Goal: Task Accomplishment & Management: Complete application form

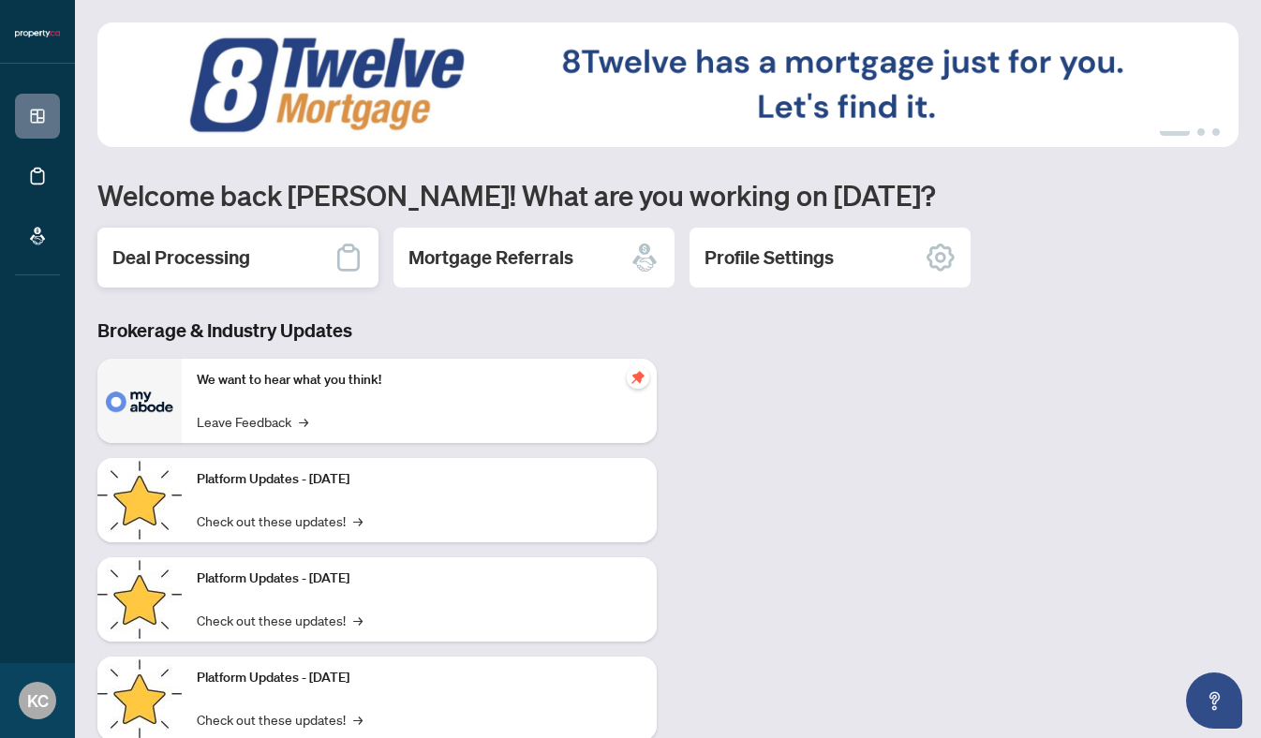
click at [201, 251] on h2 "Deal Processing" at bounding box center [181, 258] width 138 height 26
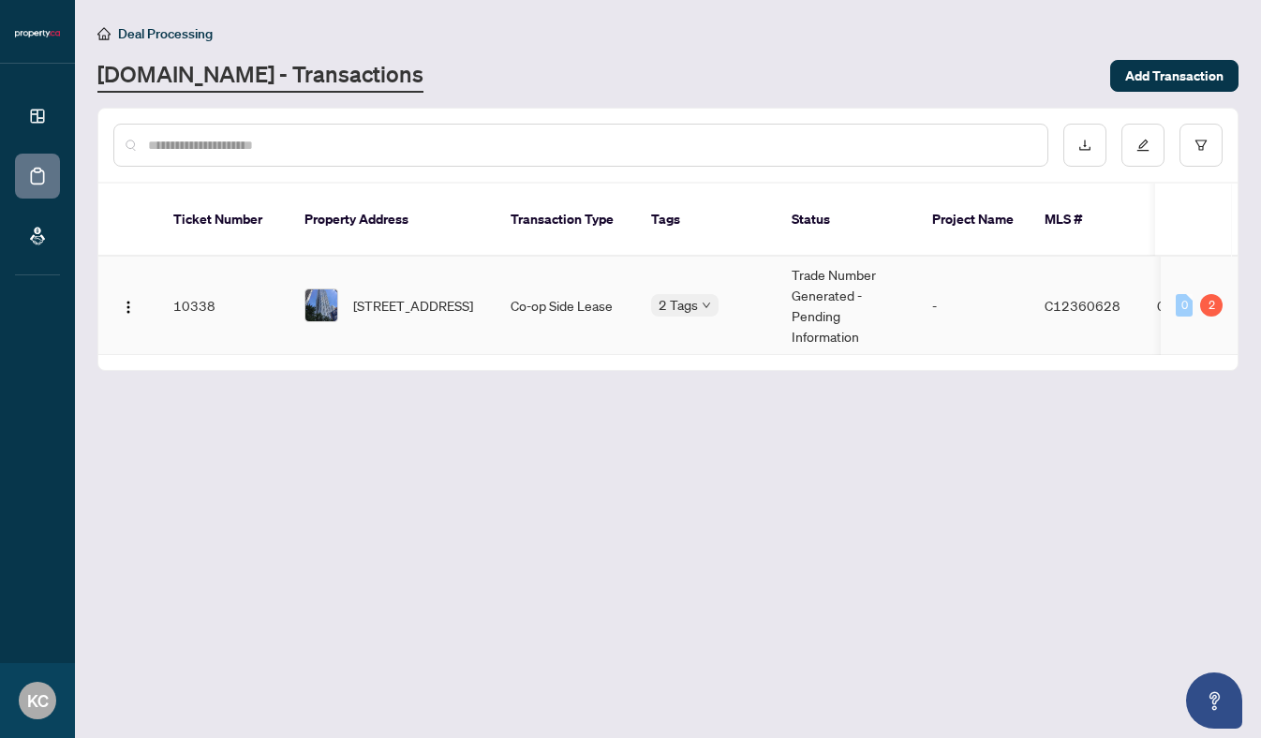
click at [1211, 294] on div "2" at bounding box center [1212, 305] width 22 height 22
click at [1188, 294] on div "0" at bounding box center [1184, 305] width 17 height 22
click at [137, 291] on button "button" at bounding box center [128, 306] width 30 height 30
click at [201, 290] on td "10338" at bounding box center [223, 306] width 131 height 98
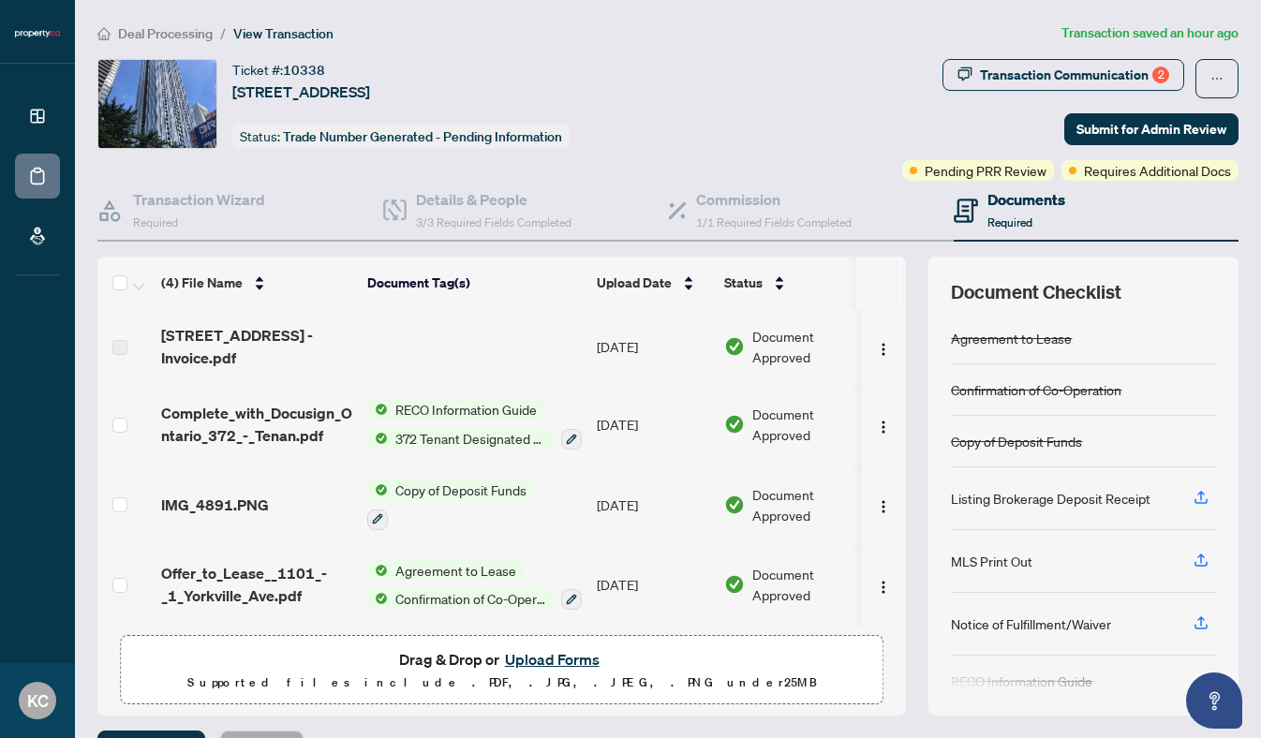
scroll to position [3, 0]
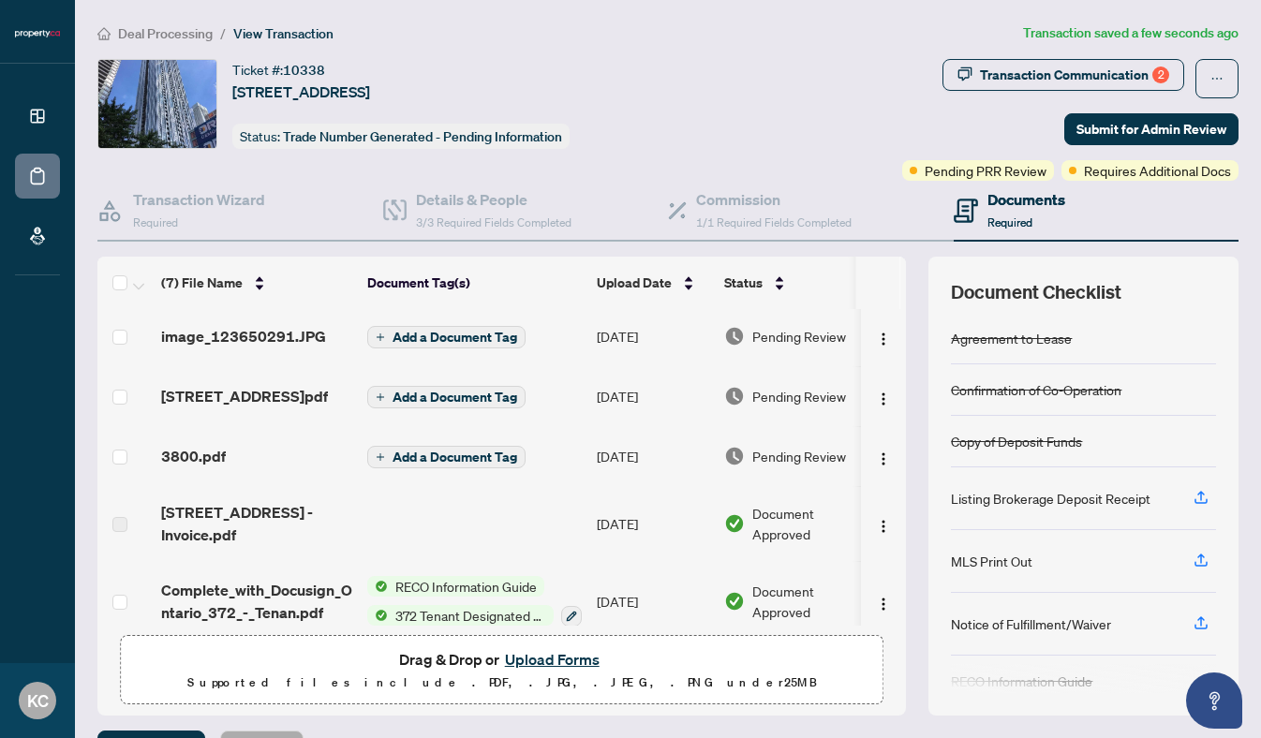
click at [449, 391] on span "Add a Document Tag" at bounding box center [455, 397] width 125 height 13
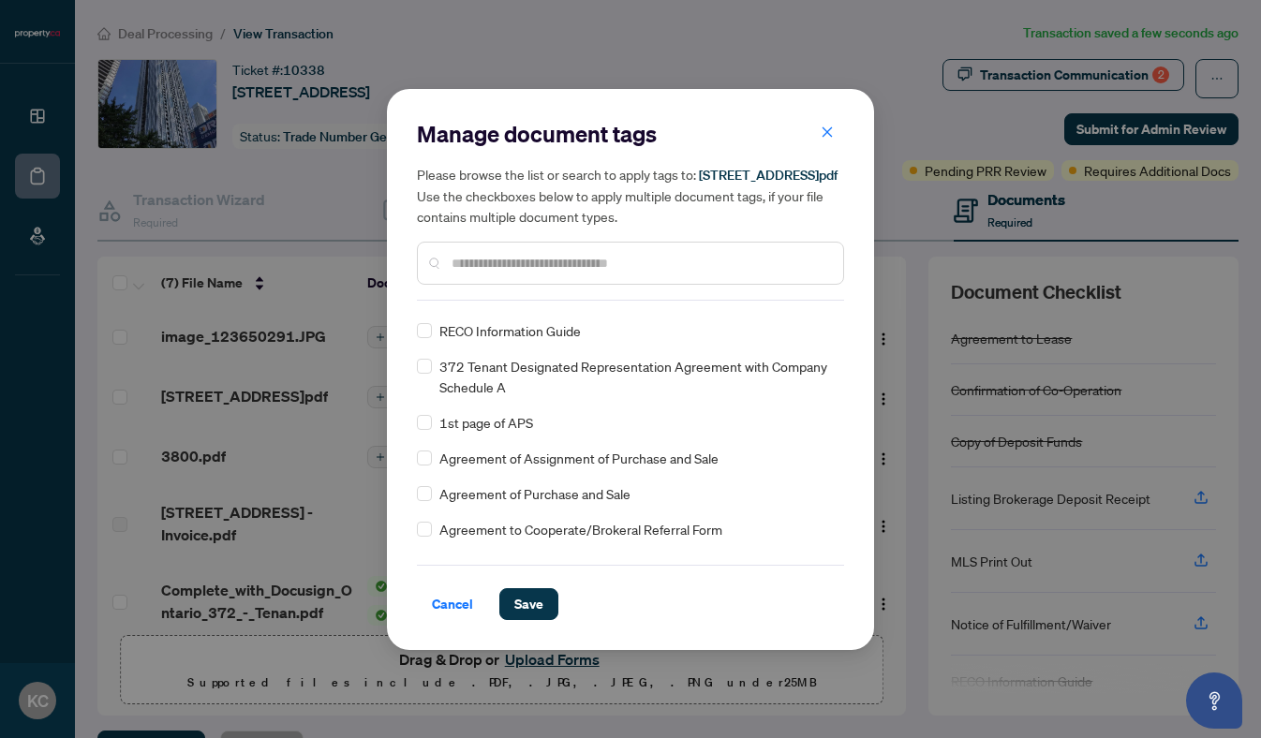
scroll to position [257, 0]
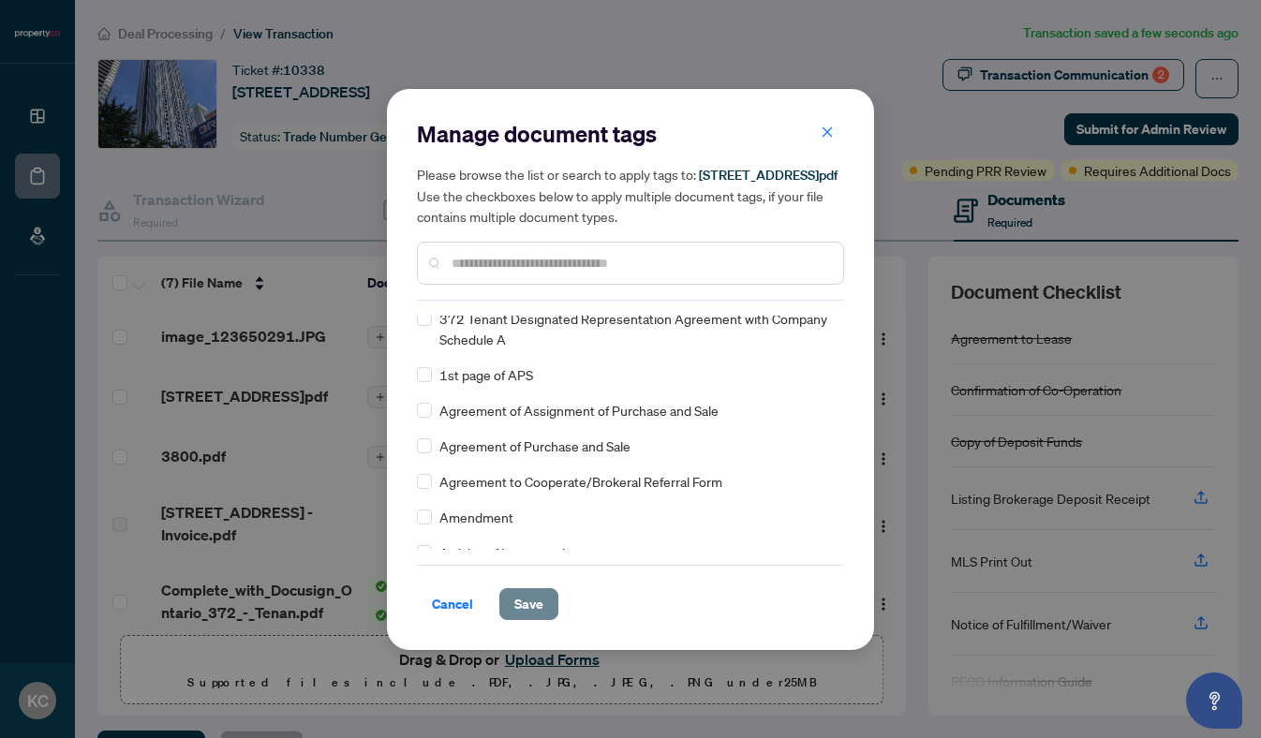
click at [531, 607] on span "Save" at bounding box center [529, 604] width 29 height 30
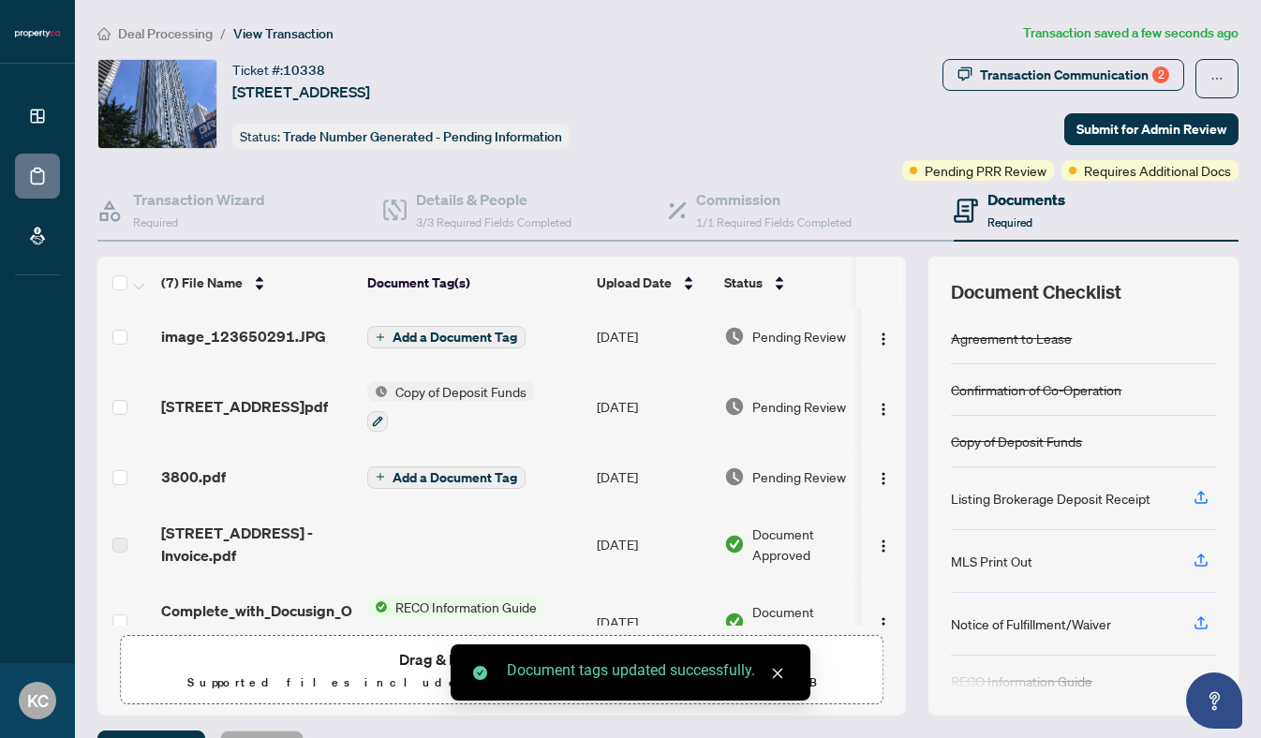
click at [419, 333] on span "Add a Document Tag" at bounding box center [455, 337] width 125 height 13
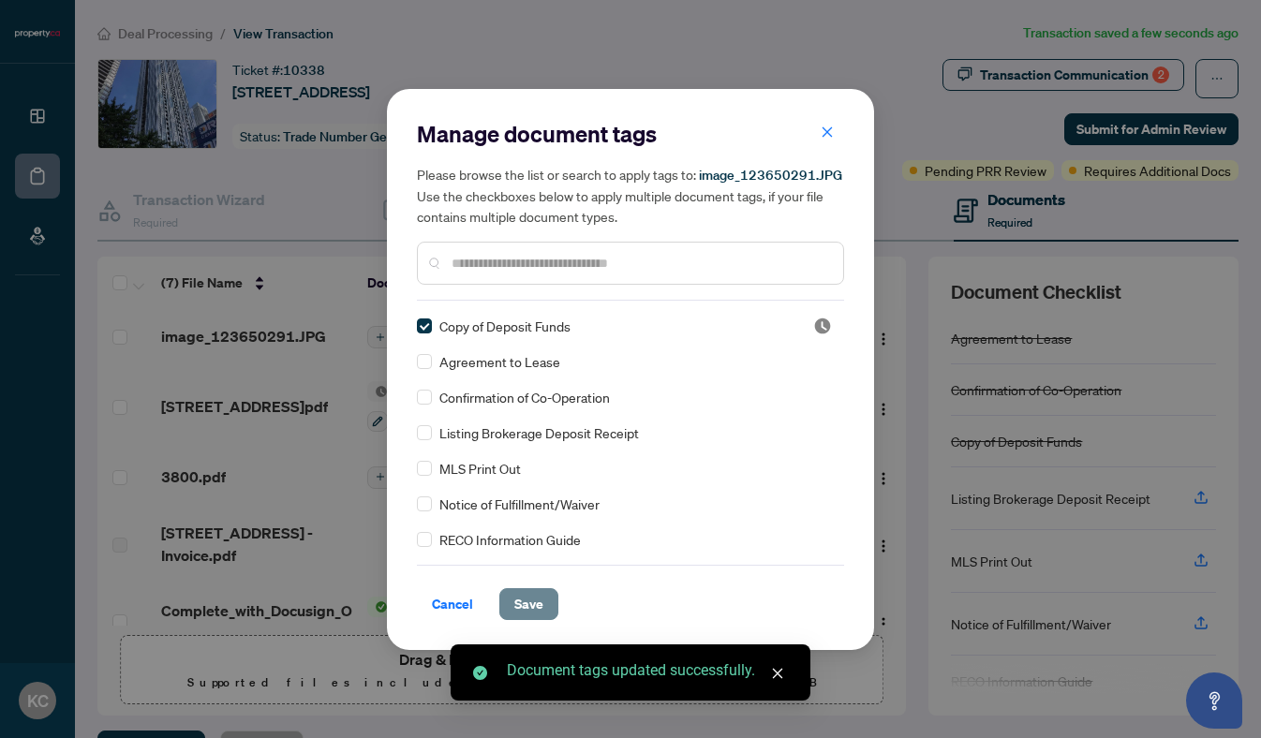
click at [523, 603] on span "Save" at bounding box center [529, 604] width 29 height 30
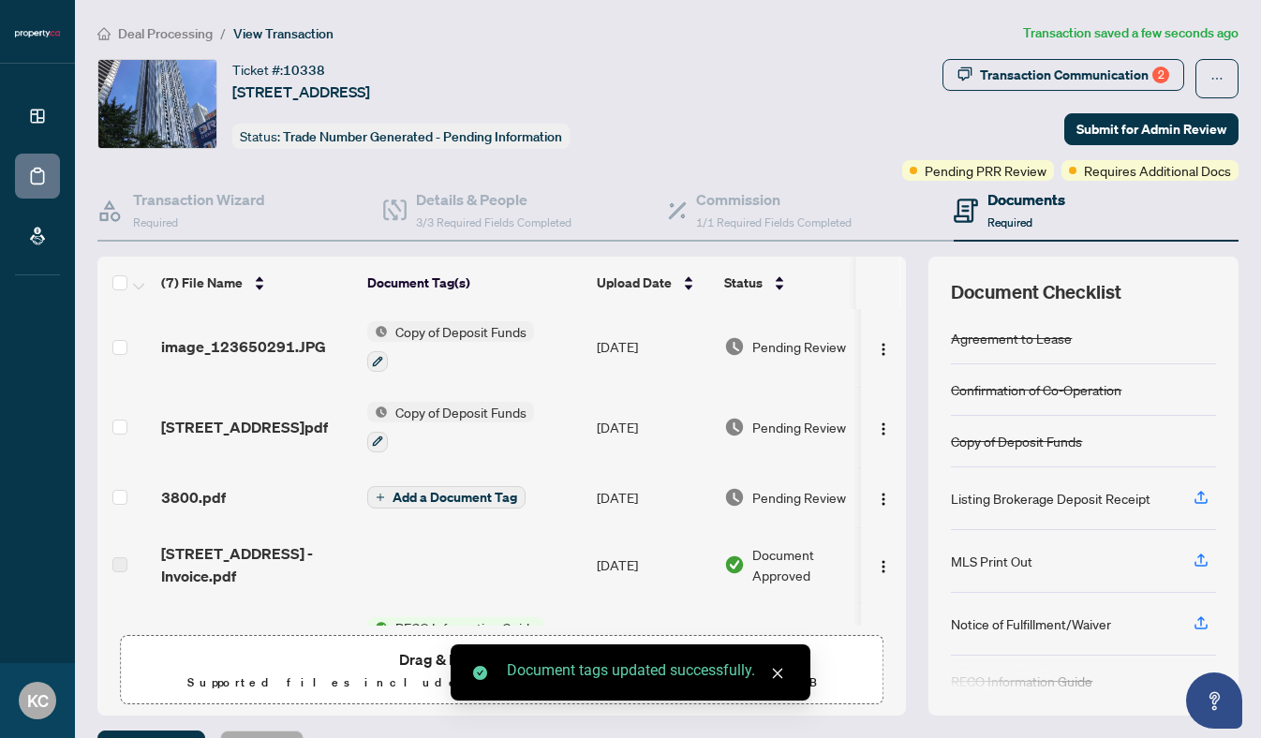
click at [416, 491] on span "Add a Document Tag" at bounding box center [455, 497] width 125 height 13
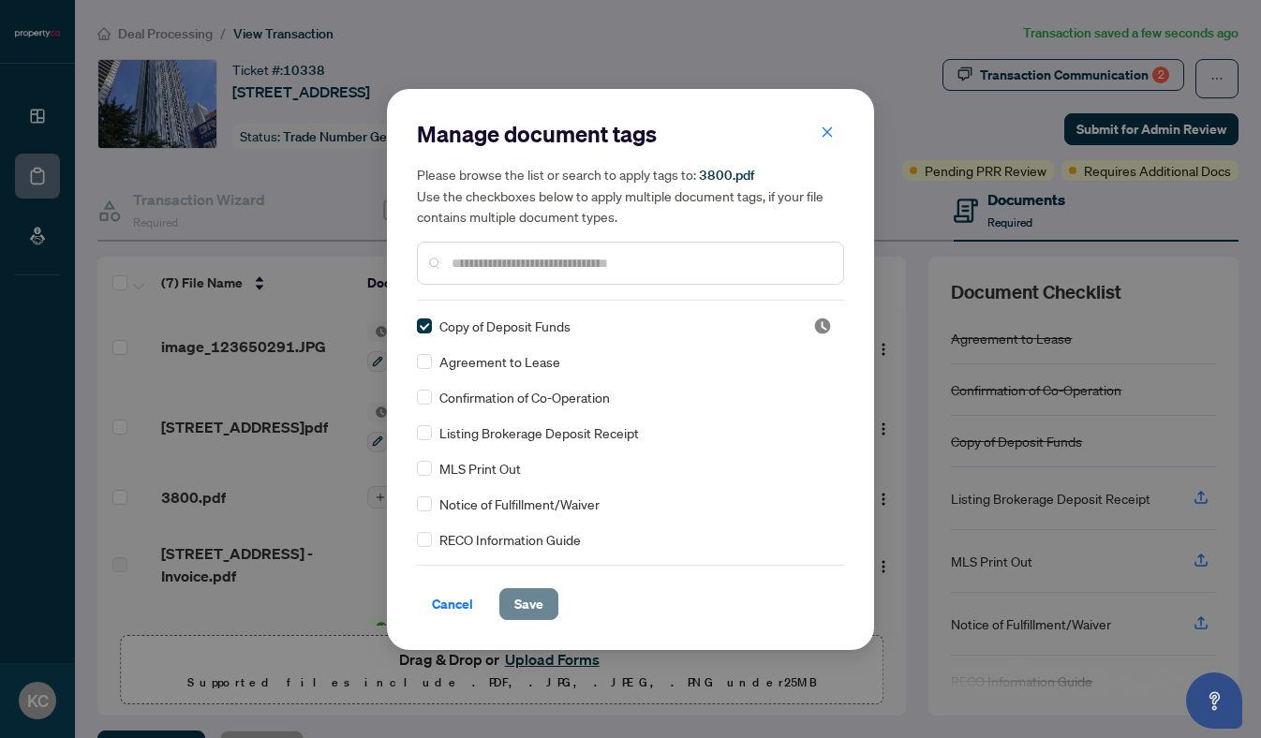
click at [534, 596] on span "Save" at bounding box center [529, 604] width 29 height 30
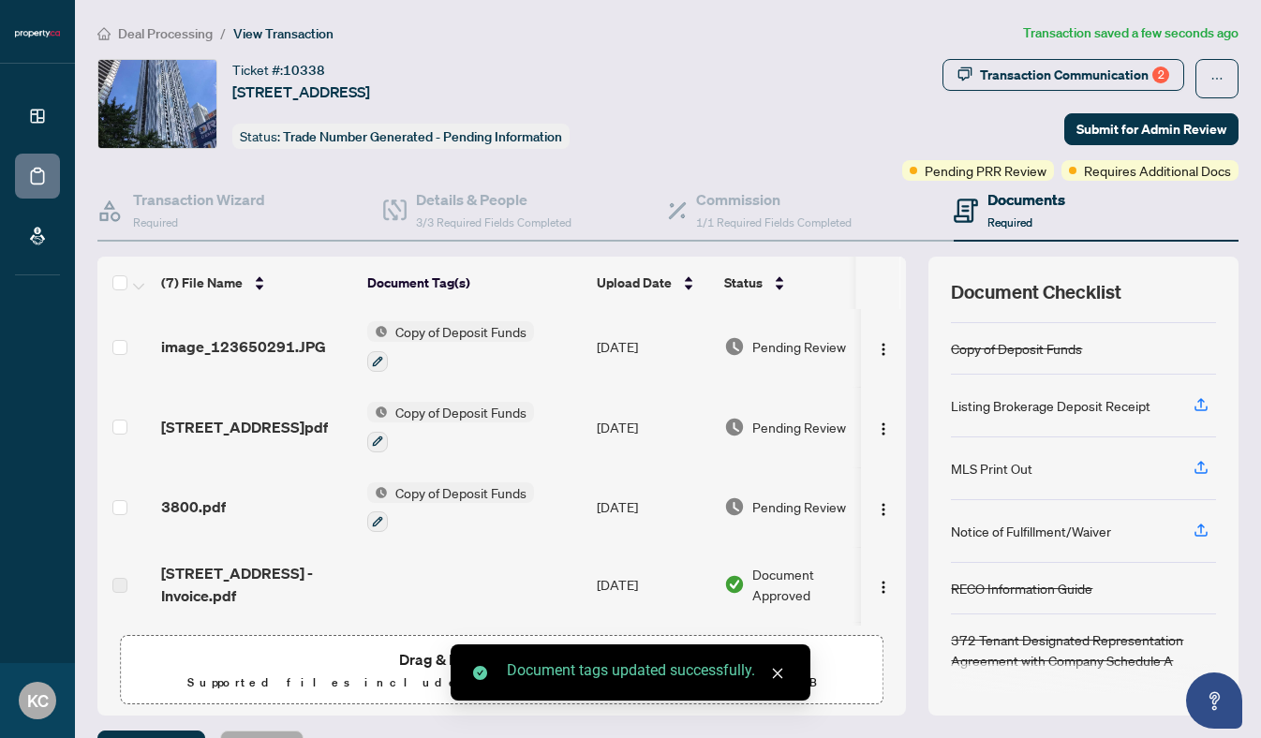
scroll to position [0, 0]
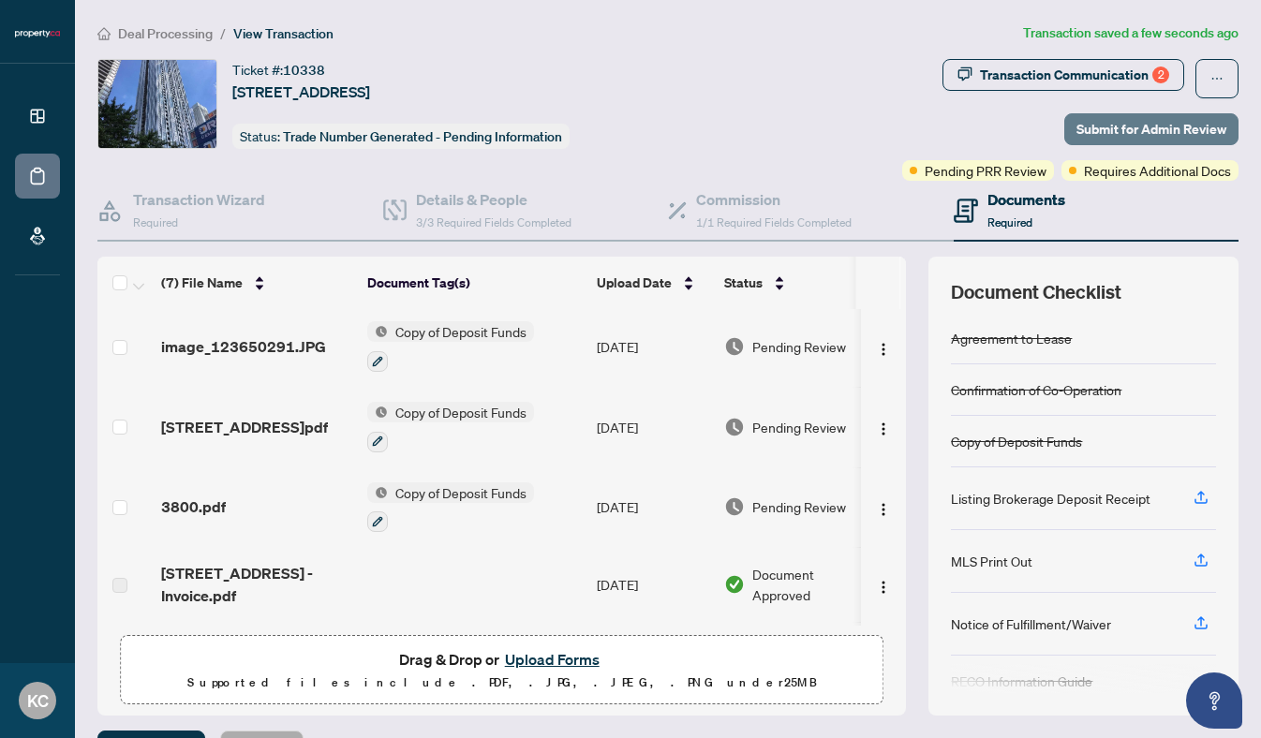
click at [1134, 125] on span "Submit for Admin Review" at bounding box center [1152, 129] width 150 height 30
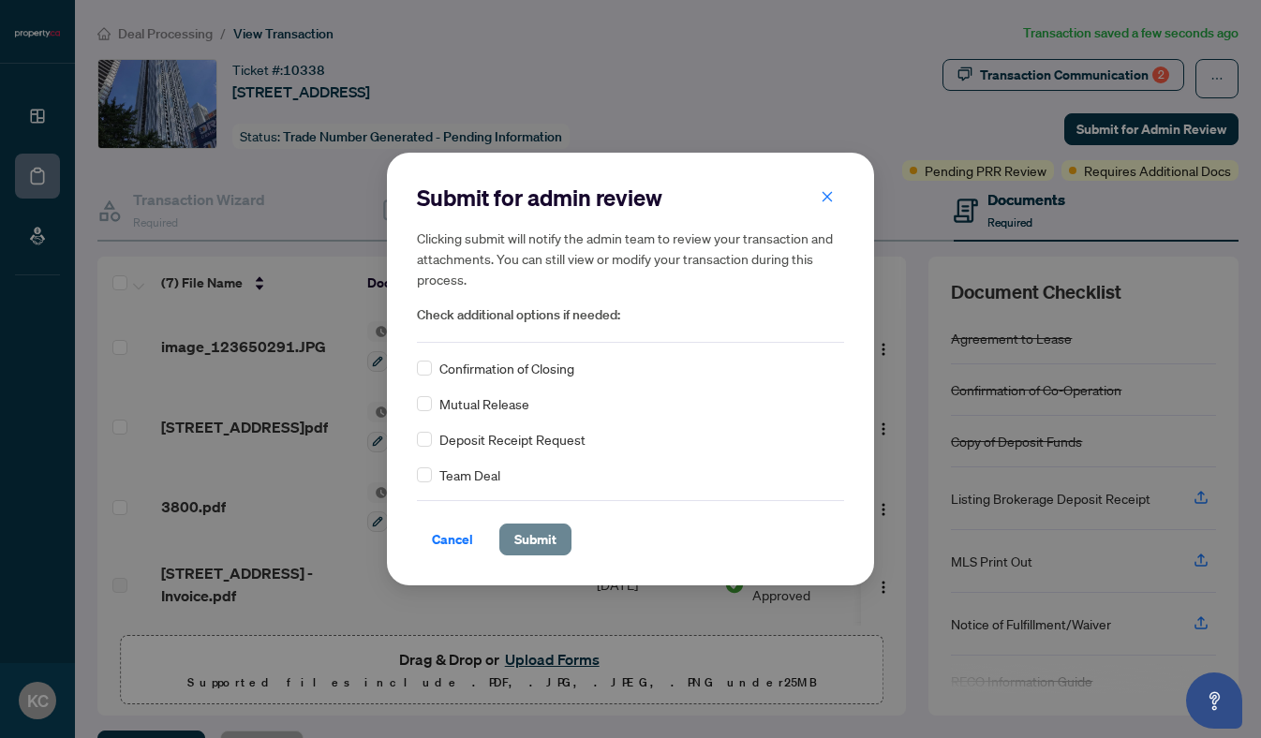
click at [558, 538] on button "Submit" at bounding box center [536, 540] width 72 height 32
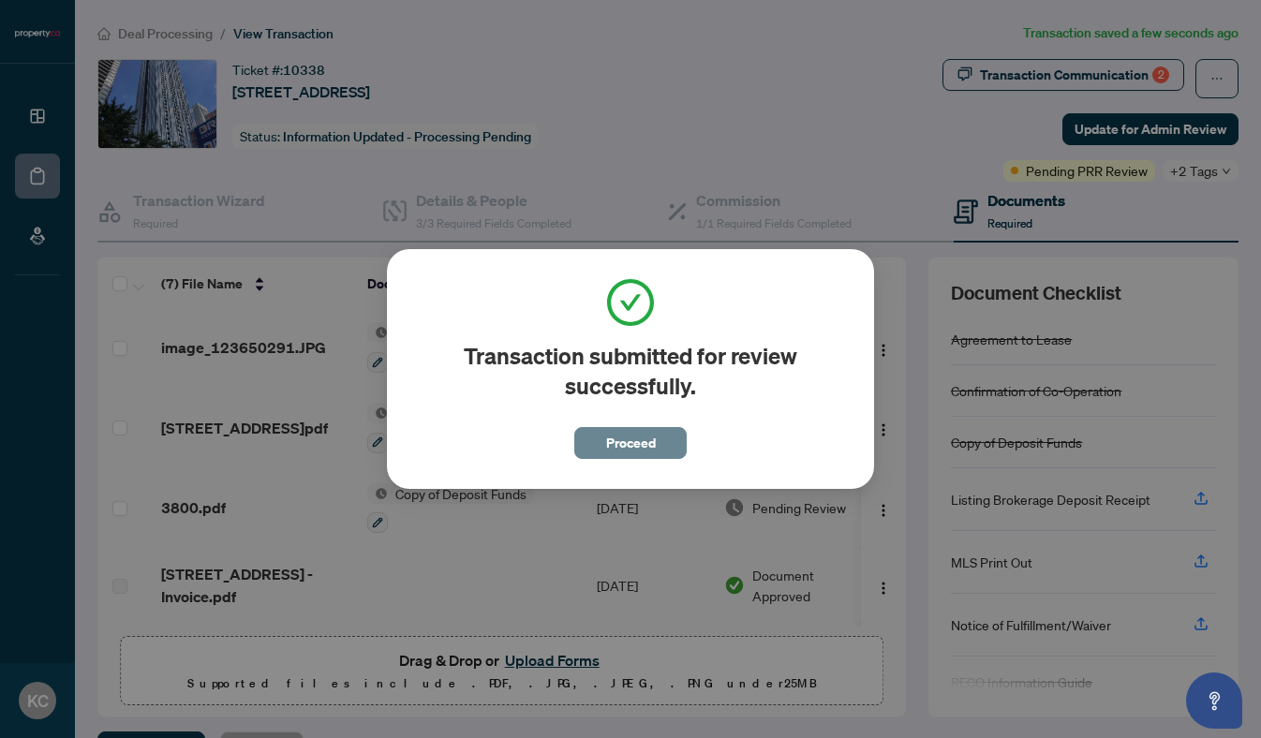
click at [661, 456] on button "Proceed" at bounding box center [630, 443] width 112 height 32
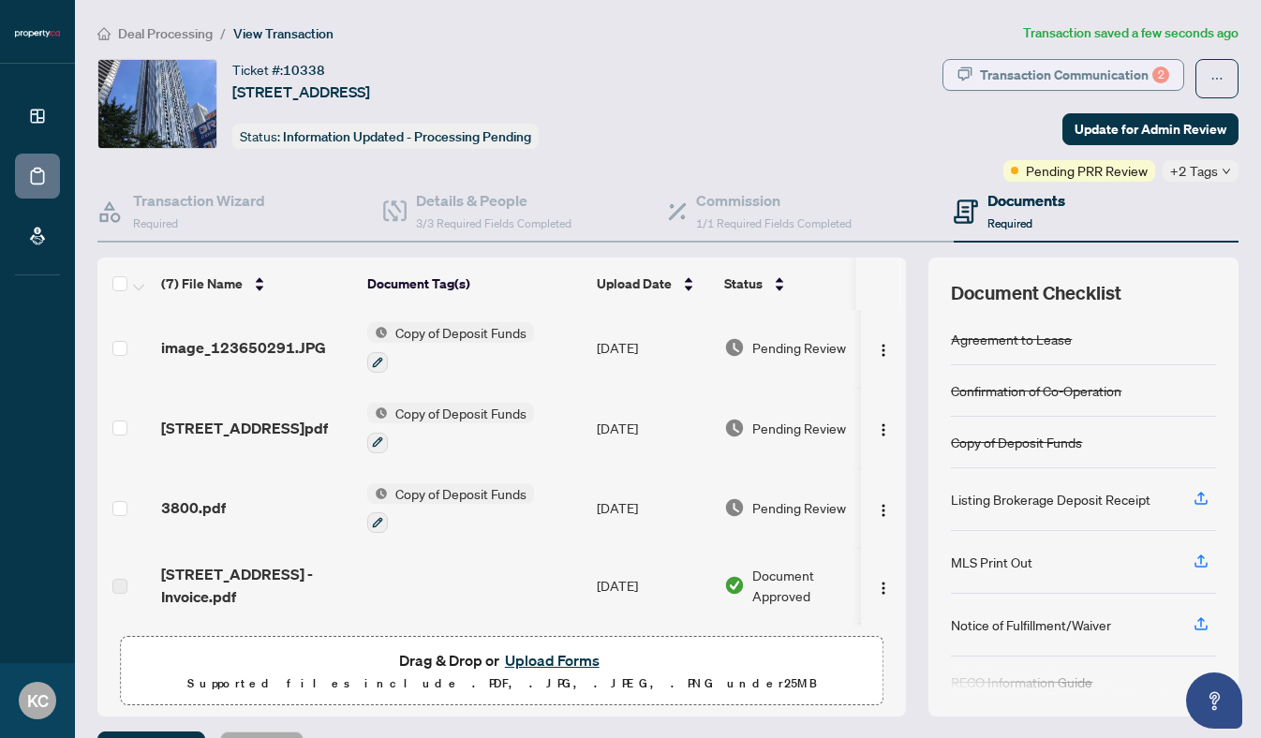
click at [1078, 67] on div "Transaction Communication 2" at bounding box center [1074, 75] width 189 height 30
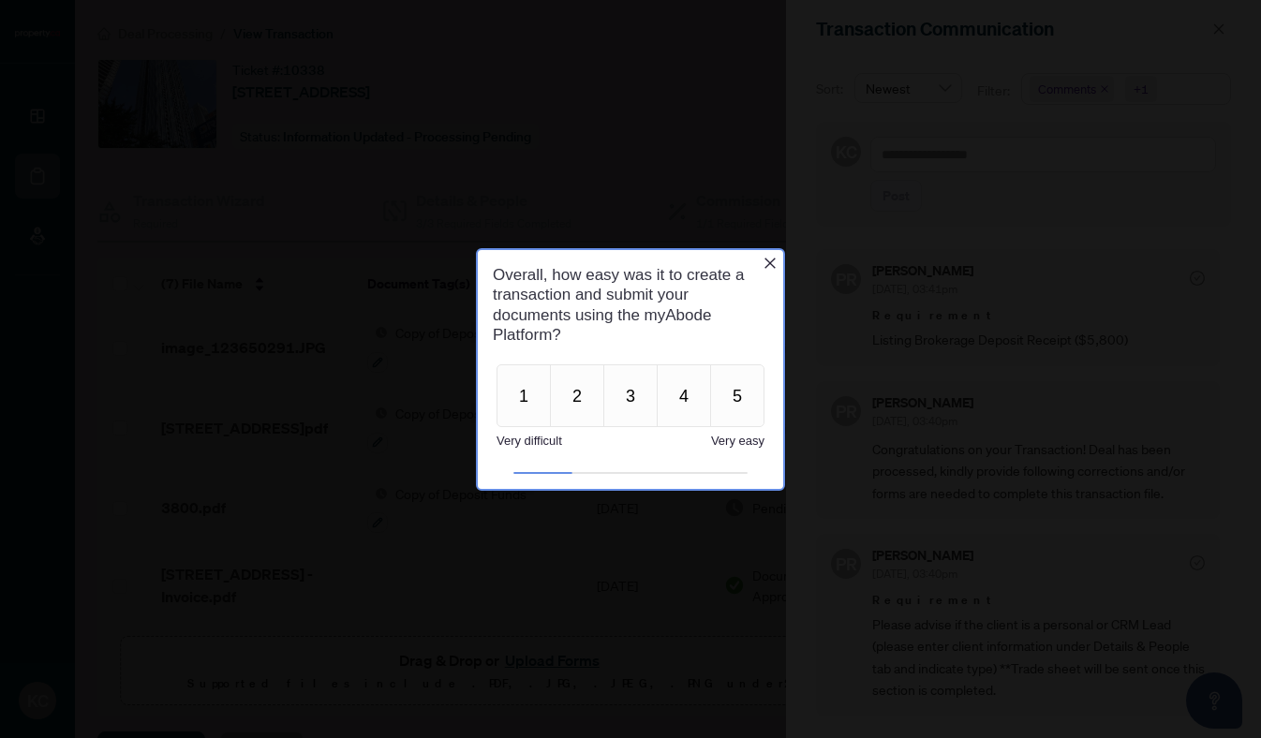
click at [768, 263] on icon "Close button" at bounding box center [770, 262] width 11 height 11
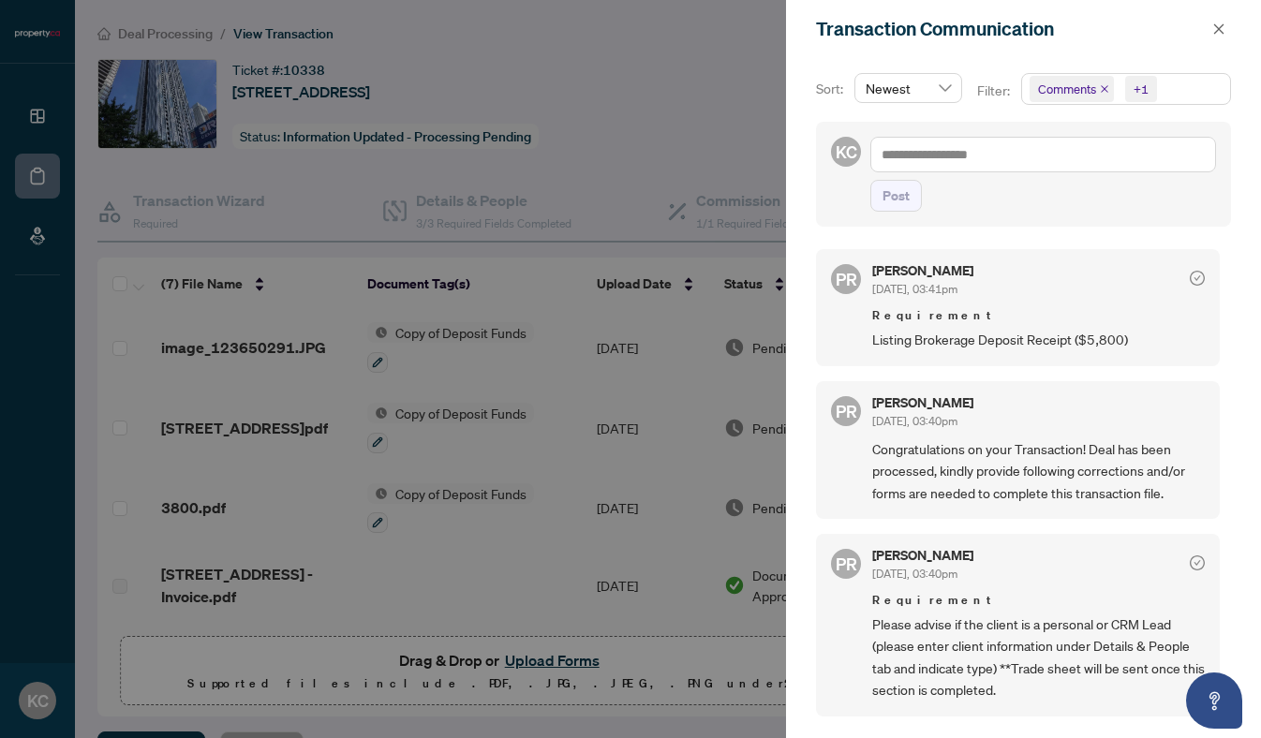
click at [656, 147] on div at bounding box center [630, 369] width 1261 height 738
click at [1224, 35] on icon "close" at bounding box center [1219, 28] width 13 height 13
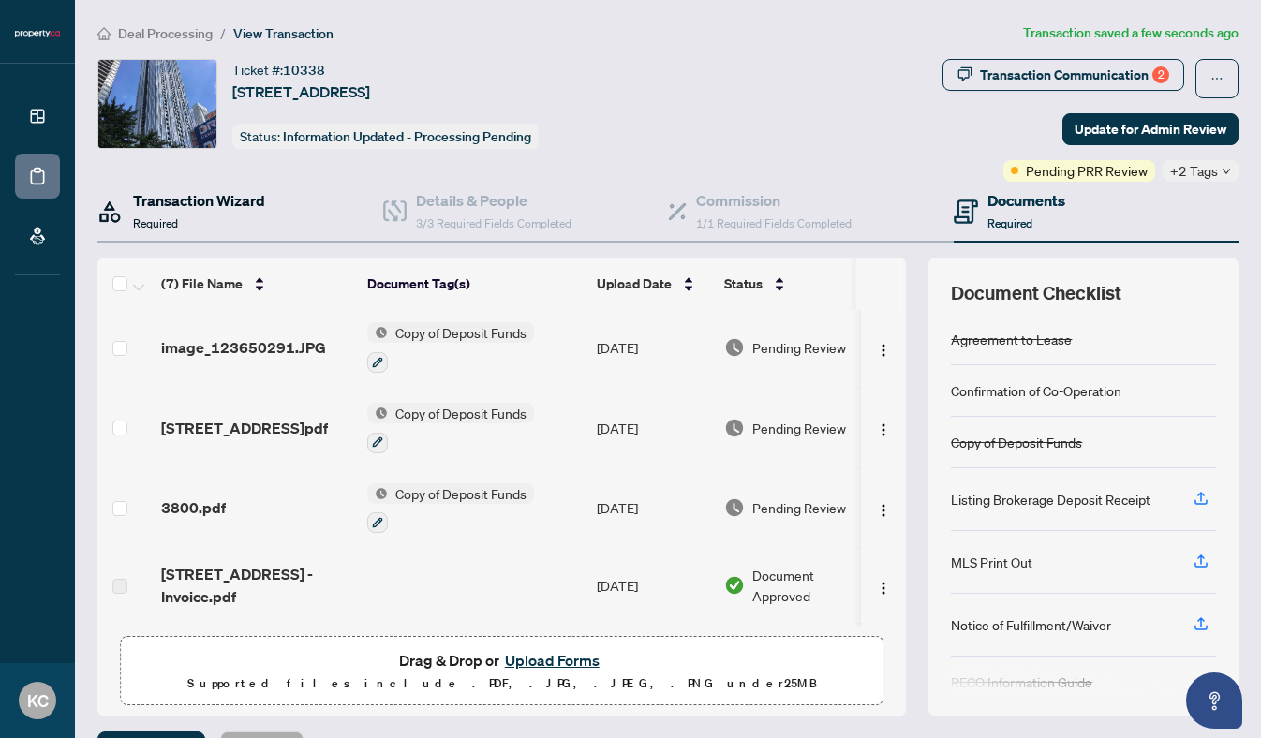
click at [176, 213] on div "Transaction Wizard Required" at bounding box center [199, 211] width 132 height 44
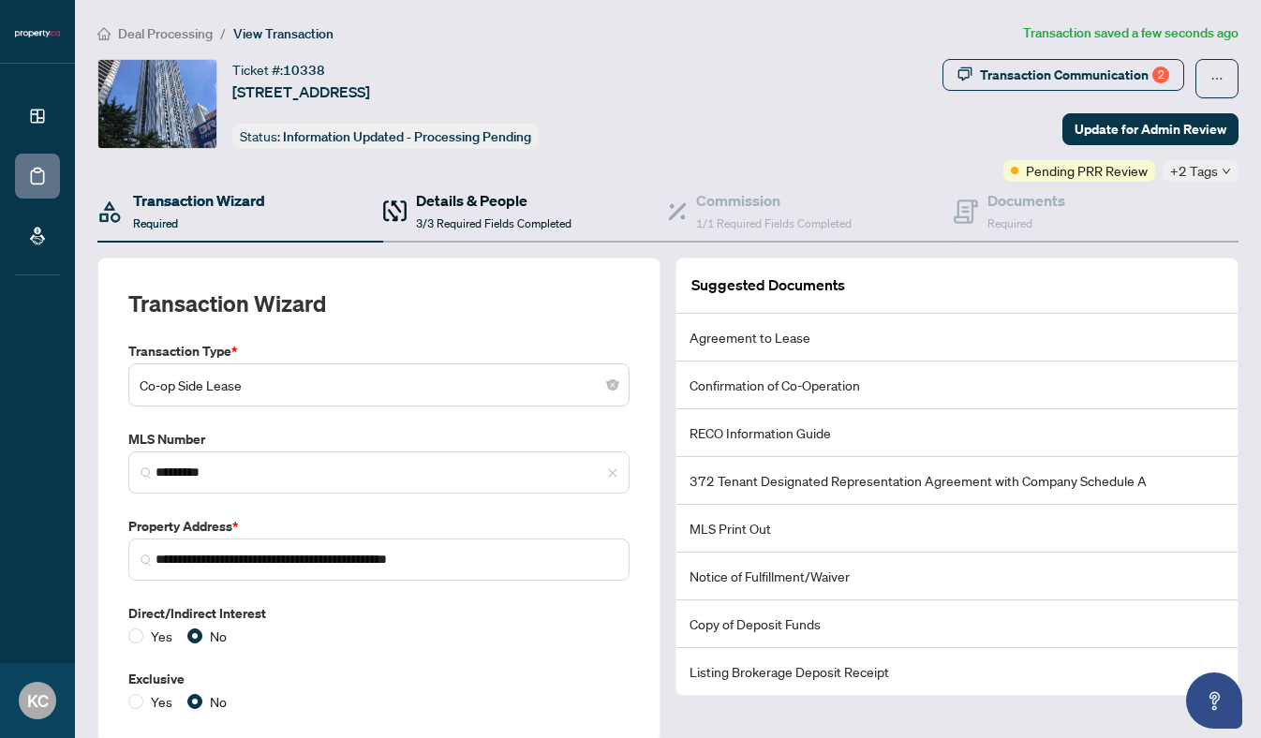
click at [548, 189] on h4 "Details & People" at bounding box center [494, 200] width 156 height 22
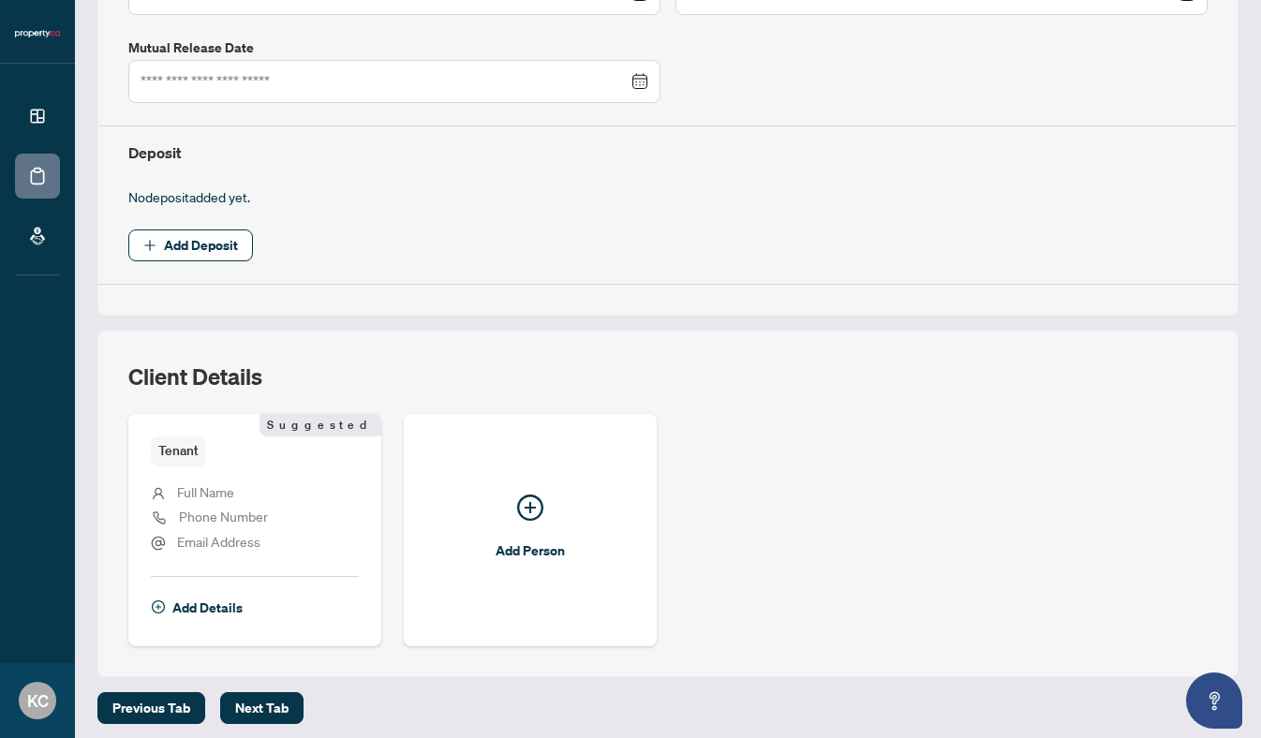
scroll to position [574, 0]
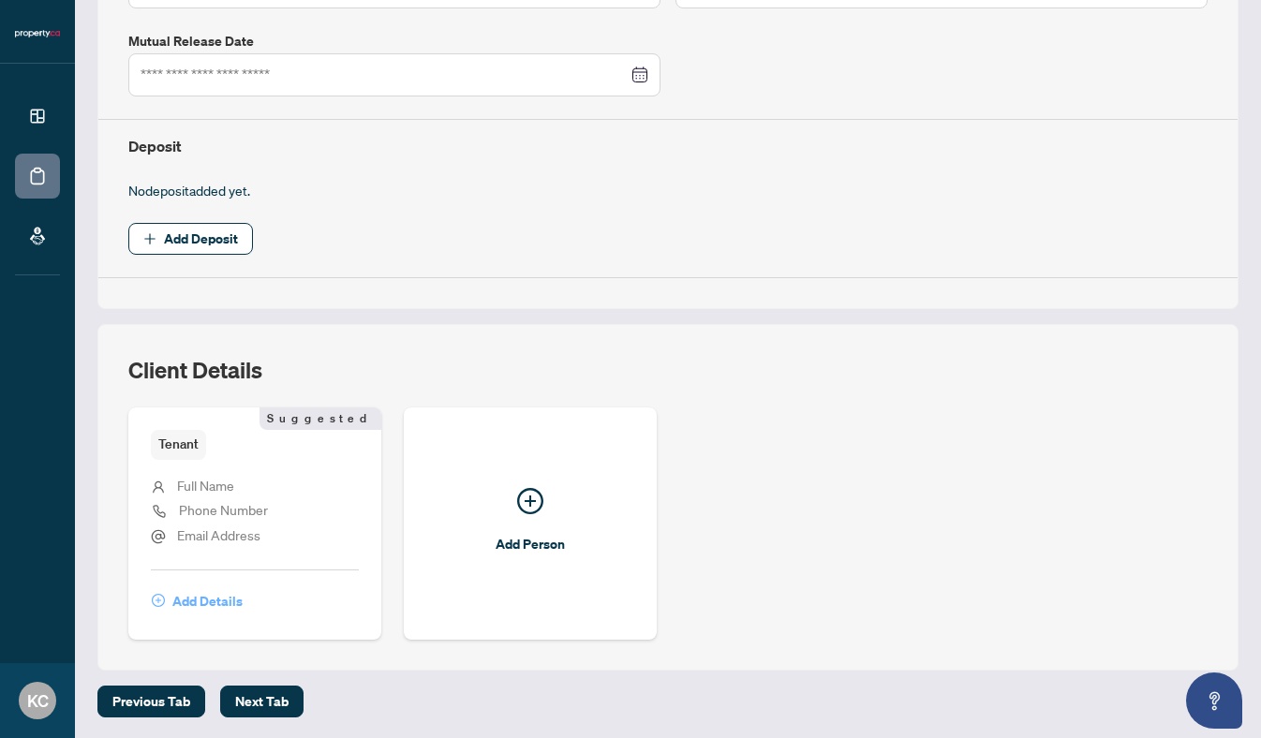
click at [207, 599] on span "Add Details" at bounding box center [207, 602] width 70 height 30
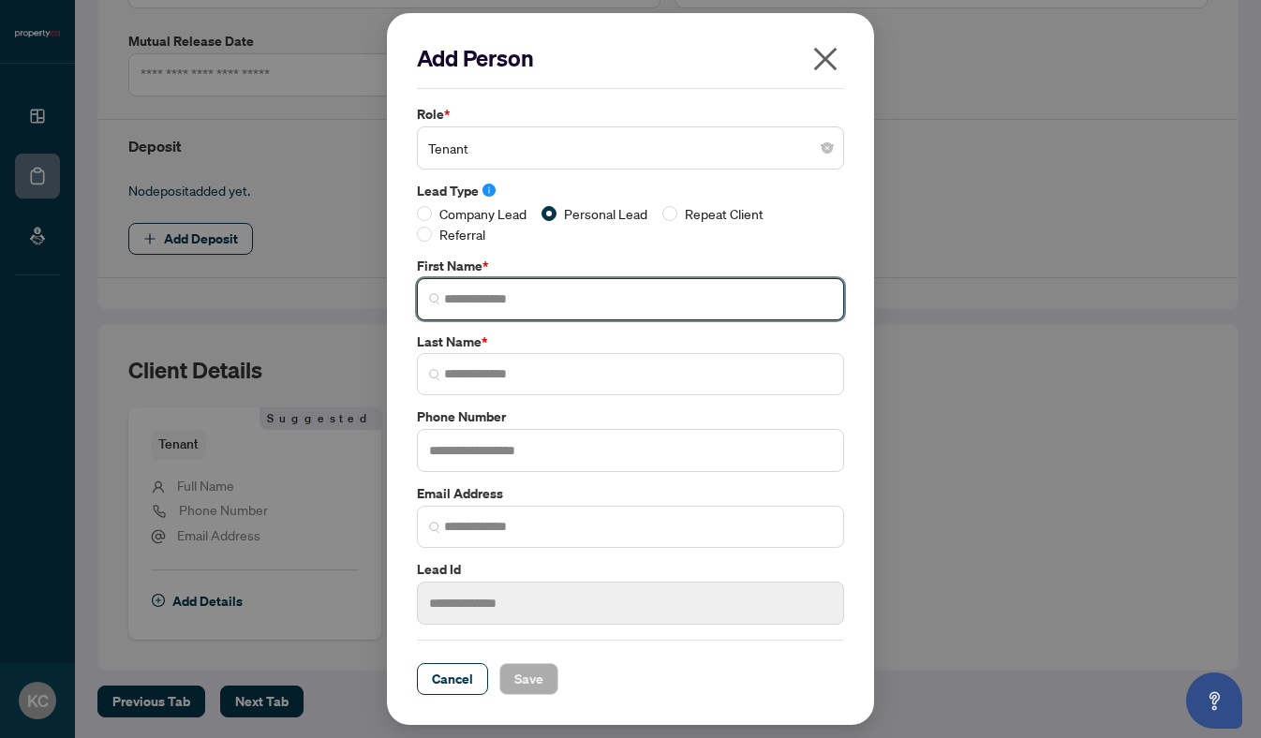
click at [513, 296] on input "search" at bounding box center [638, 300] width 388 height 20
type input "*"
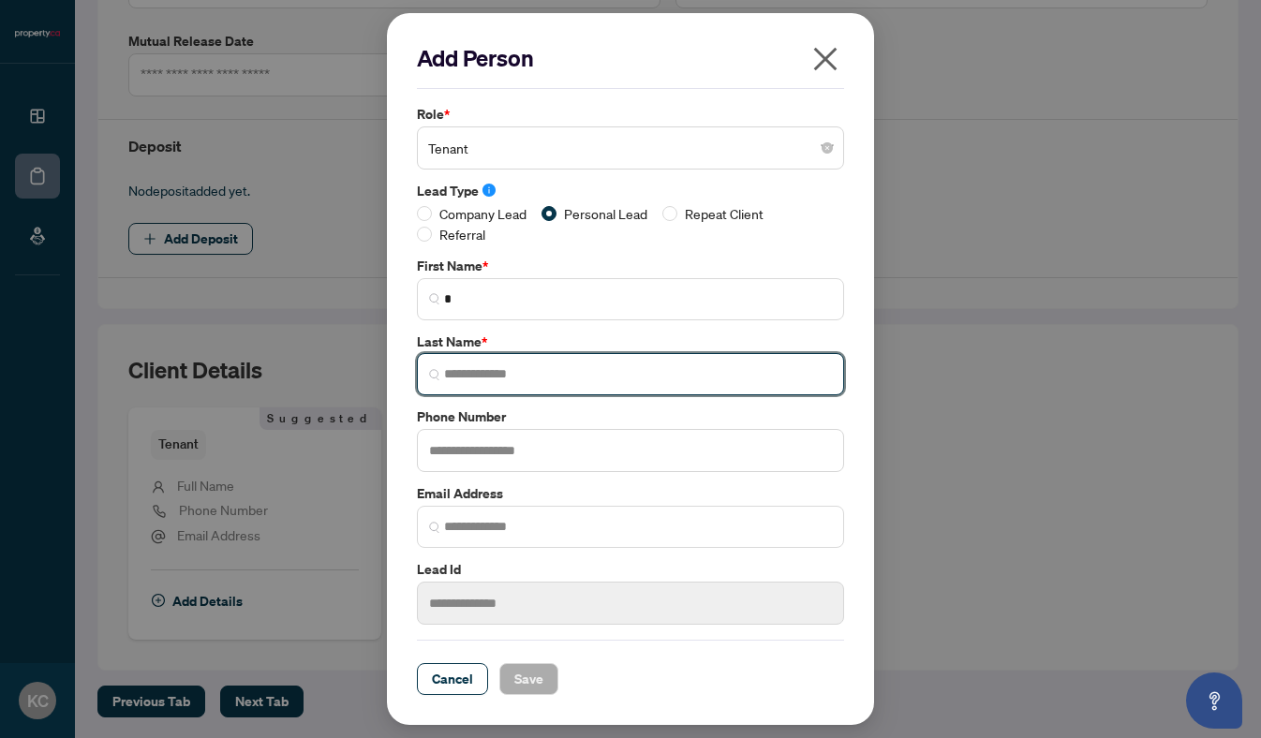
click at [550, 370] on input "search" at bounding box center [638, 375] width 388 height 20
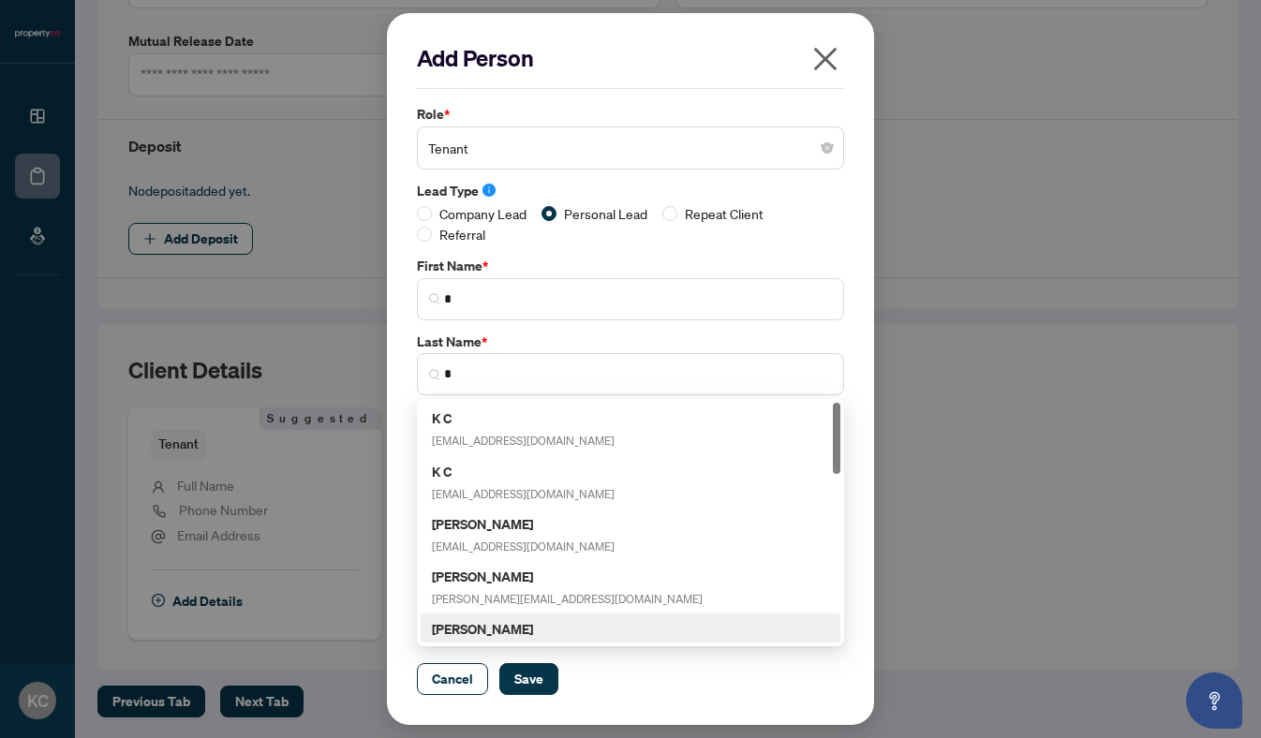
click at [614, 691] on div "Cancel Save" at bounding box center [630, 680] width 427 height 32
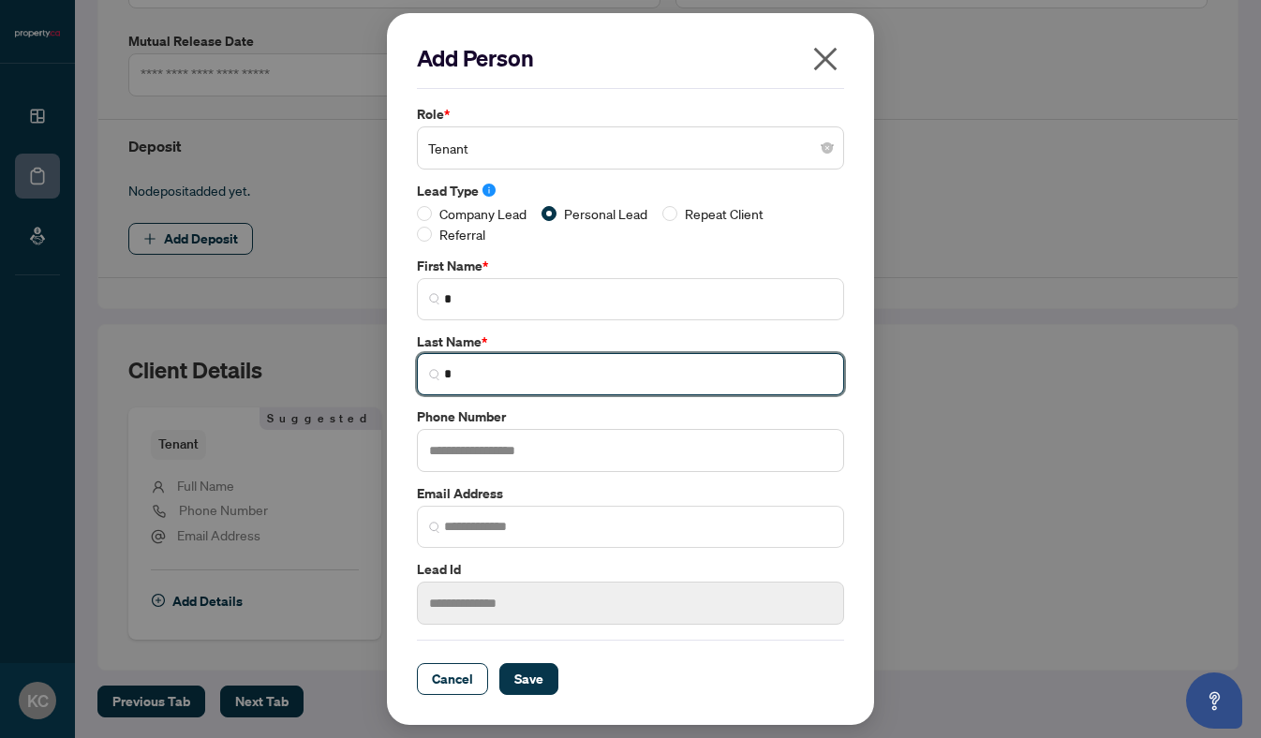
click at [518, 380] on input "*" at bounding box center [638, 375] width 388 height 20
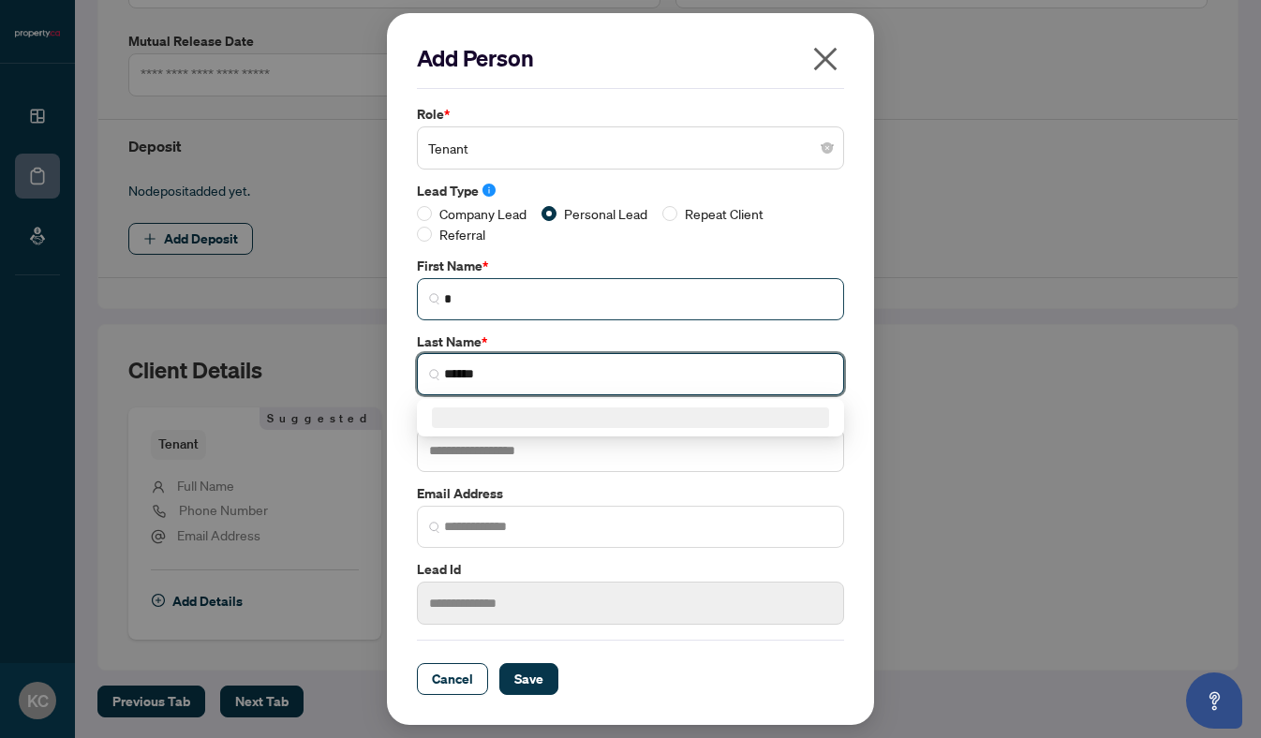
type input "******"
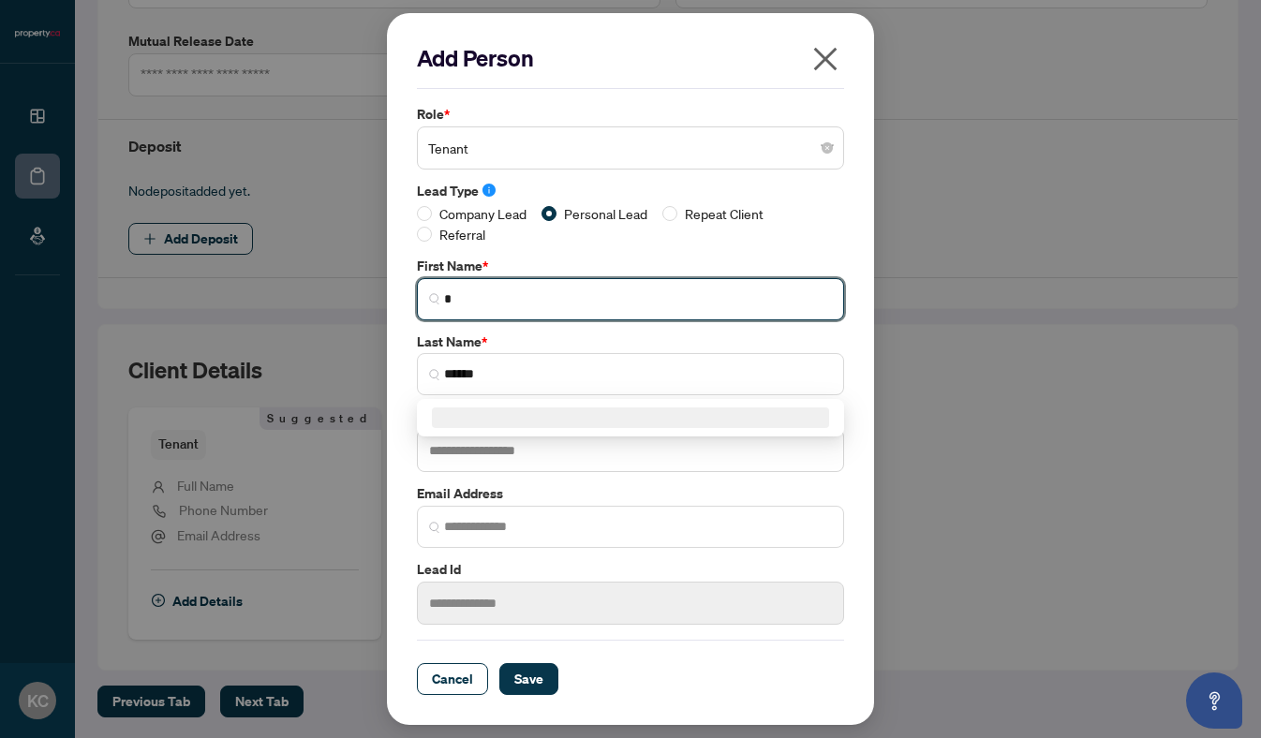
click at [522, 301] on input "*" at bounding box center [638, 300] width 388 height 20
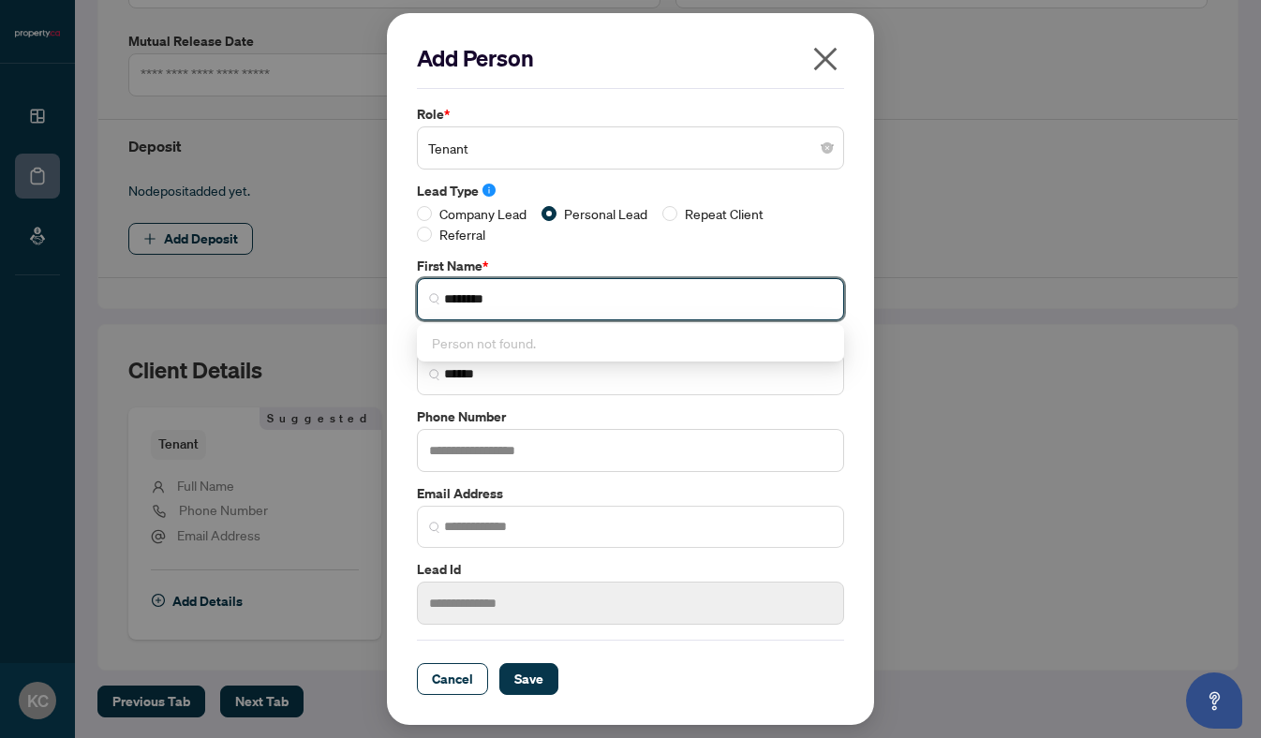
type input "********"
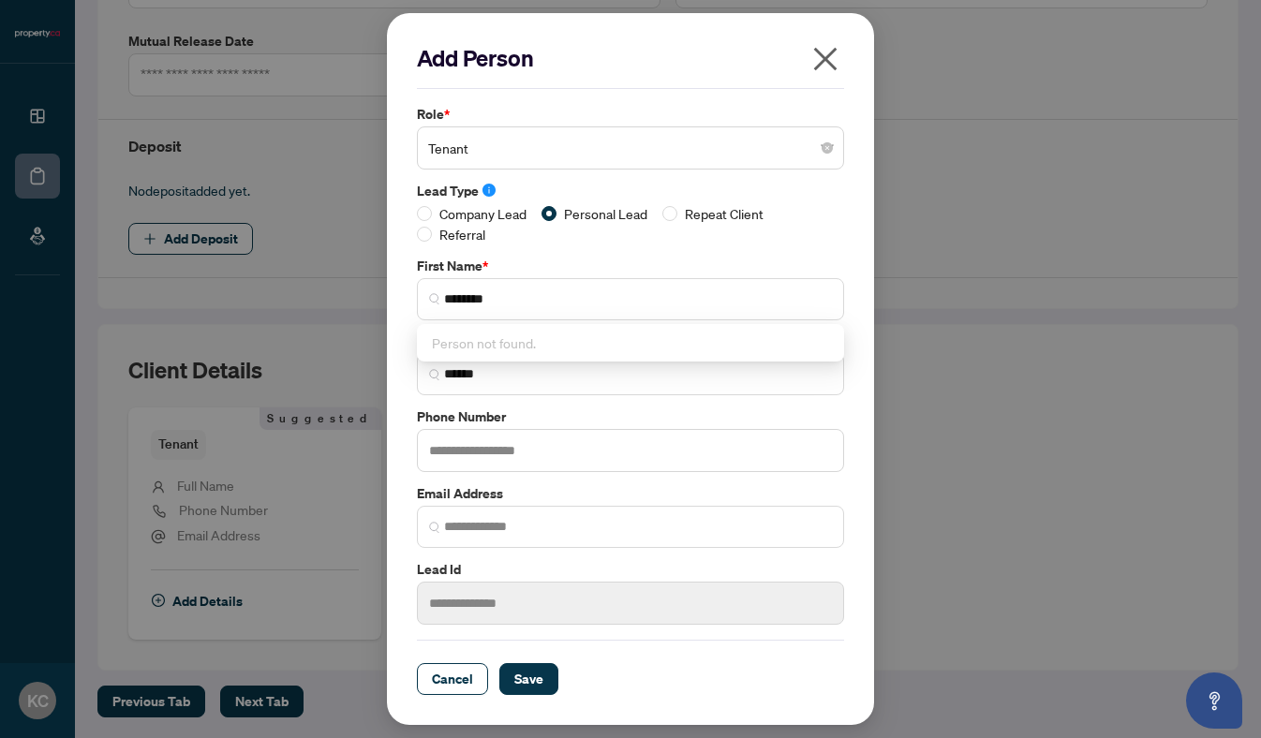
click at [640, 669] on div "Cancel Save" at bounding box center [630, 680] width 427 height 32
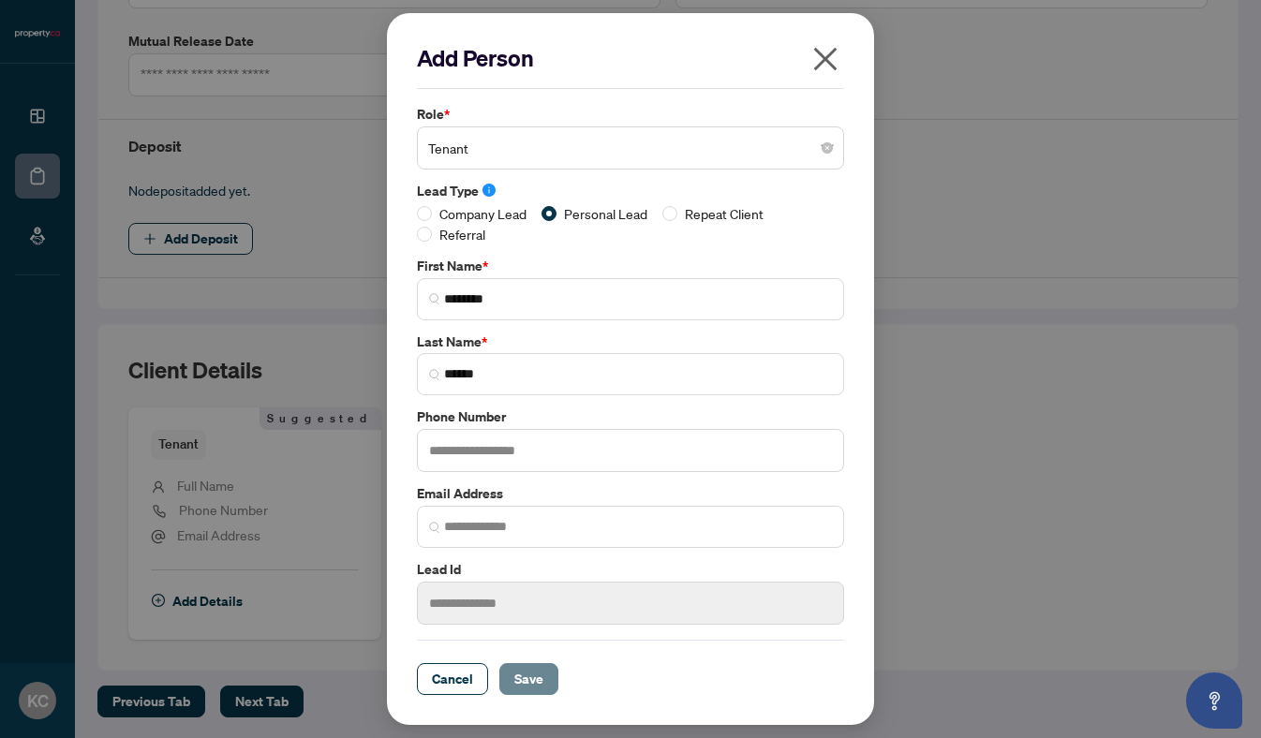
click at [536, 675] on span "Save" at bounding box center [529, 679] width 29 height 30
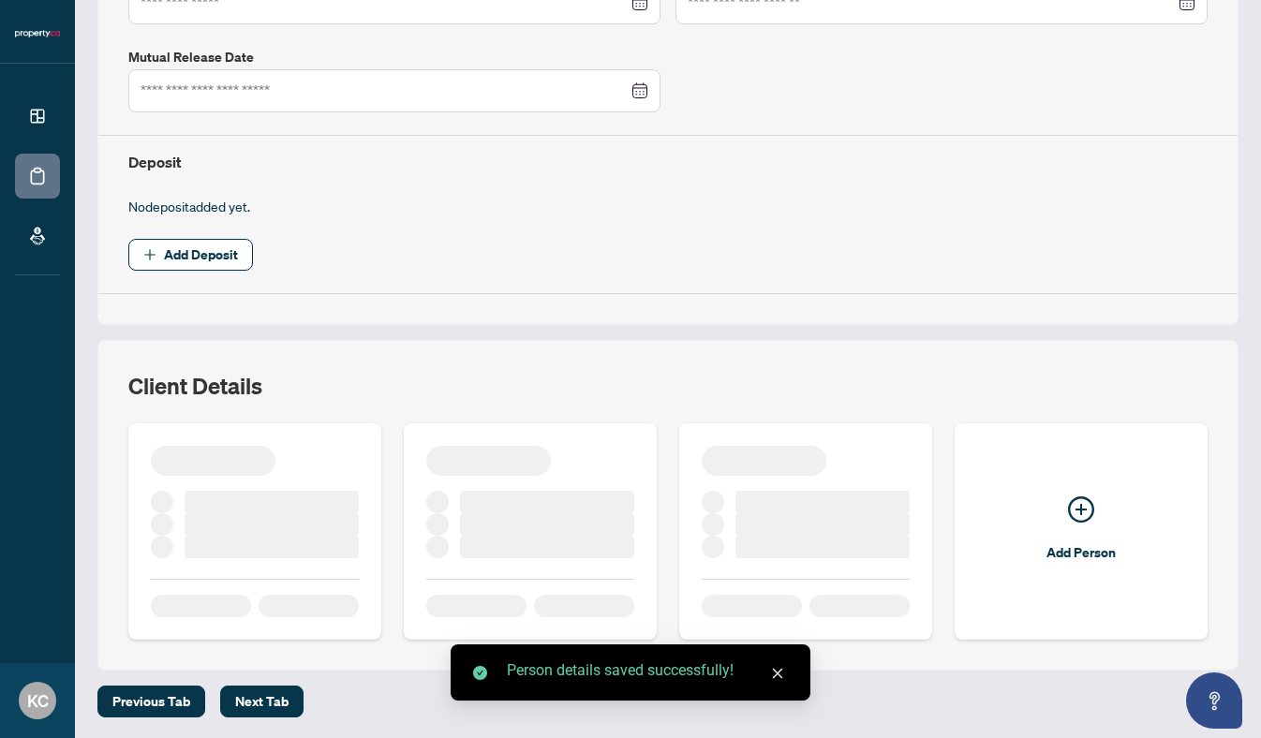
scroll to position [571, 0]
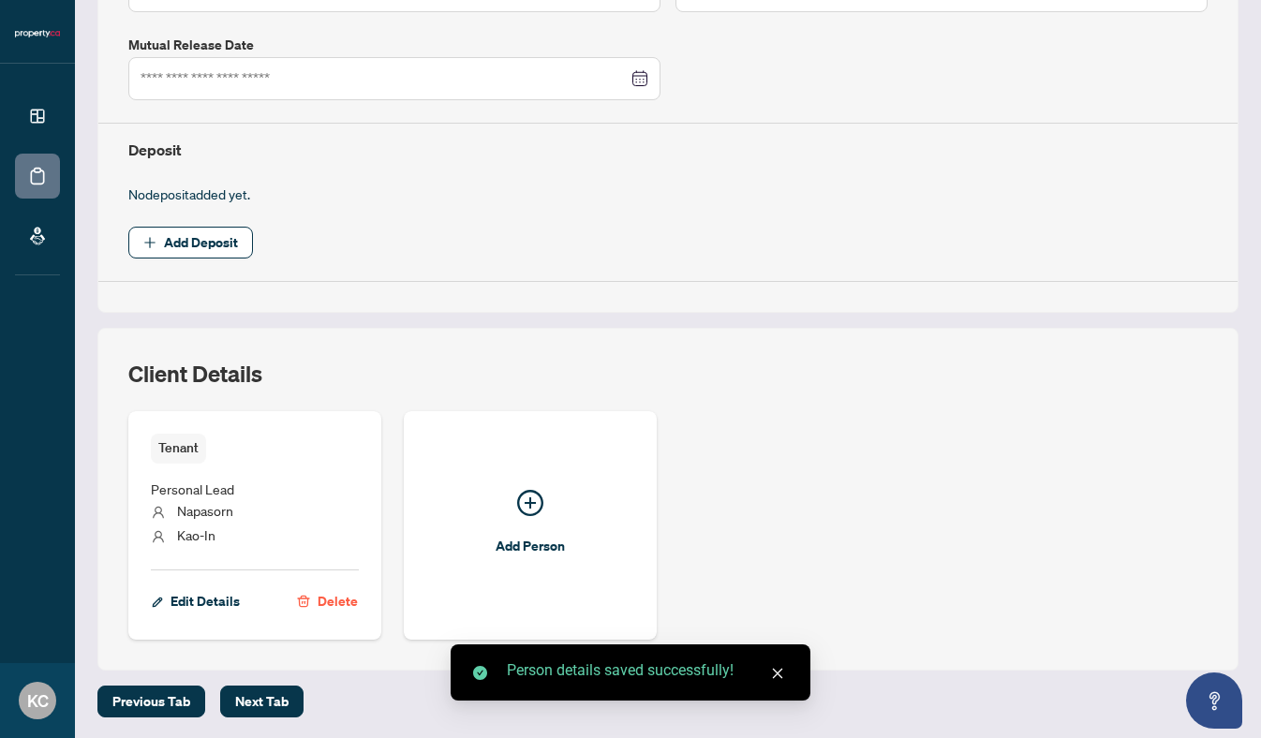
click at [848, 362] on div "Client Details" at bounding box center [668, 385] width 1080 height 52
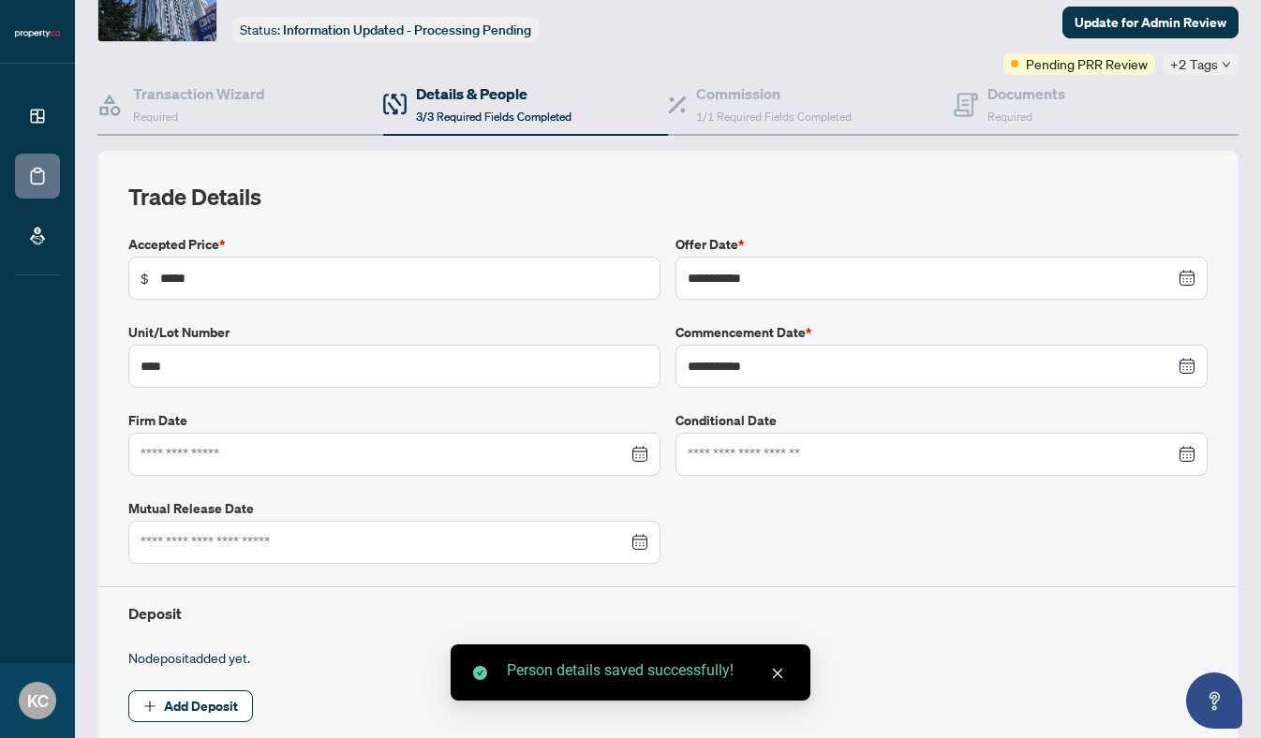
scroll to position [0, 0]
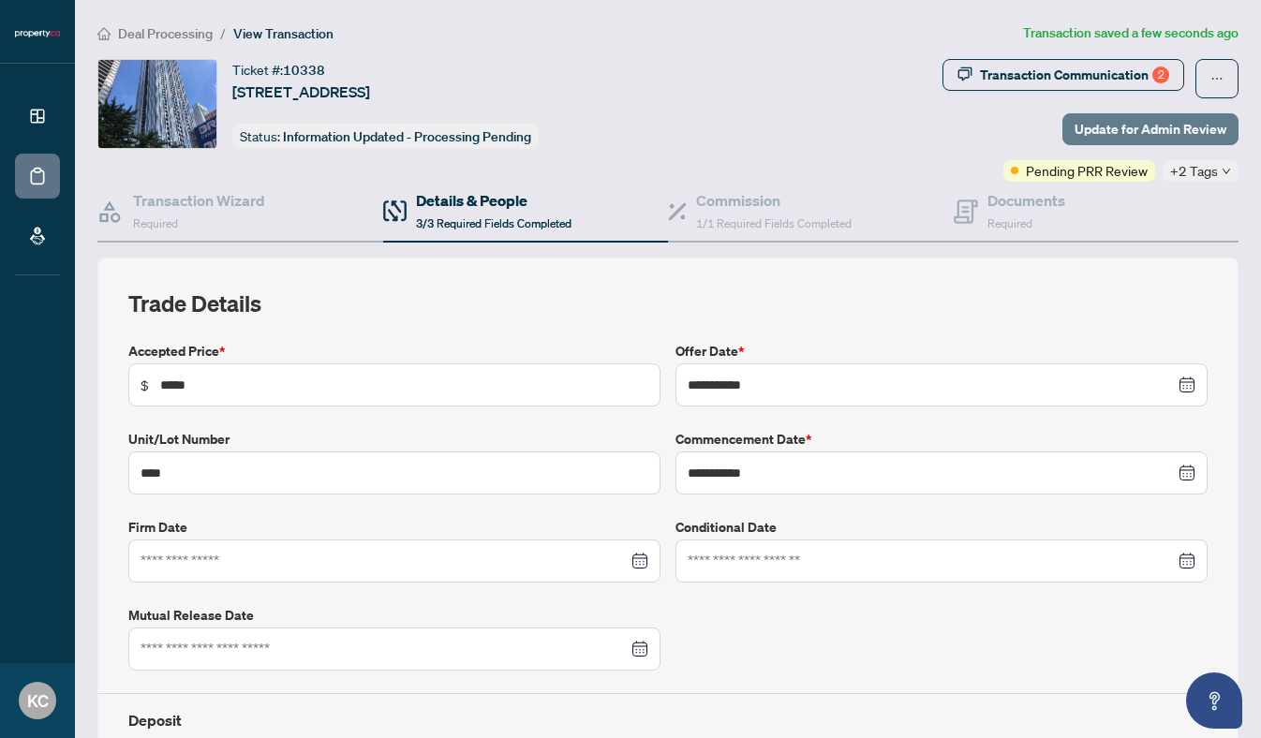
click at [1177, 121] on span "Update for Admin Review" at bounding box center [1151, 129] width 152 height 30
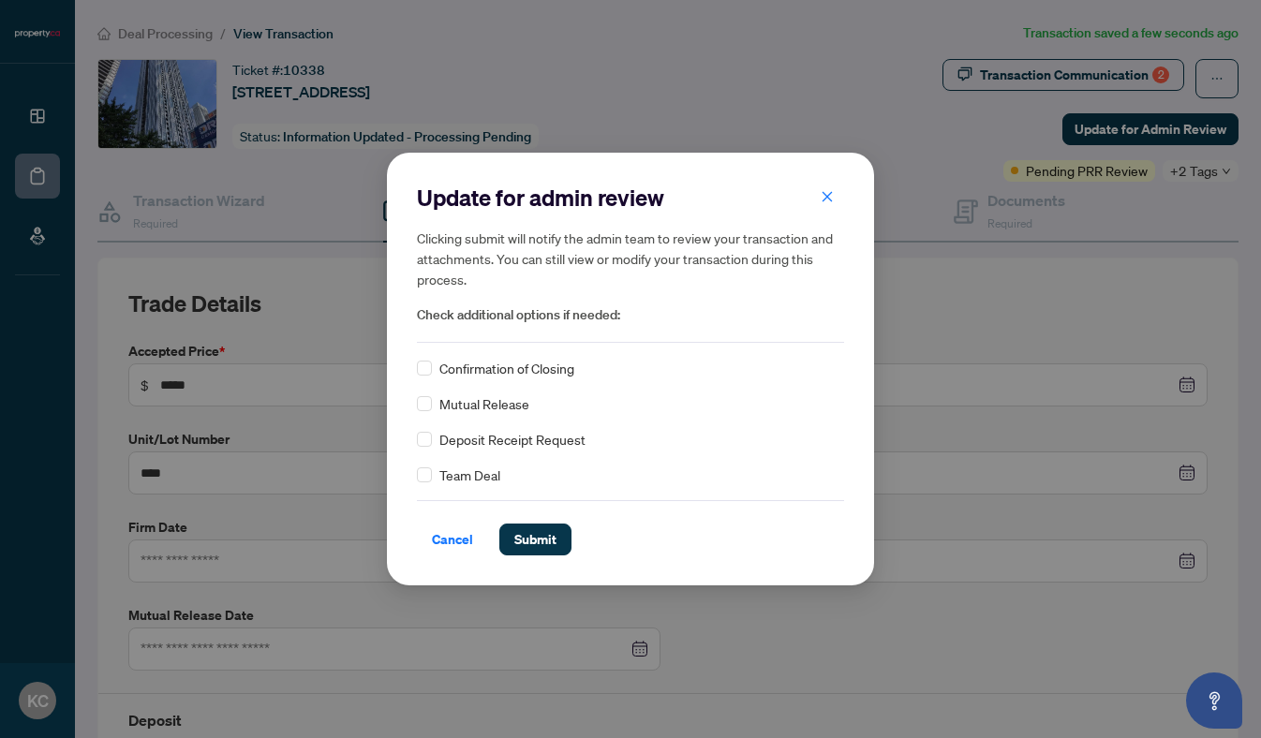
click at [550, 517] on div "Cancel Submit" at bounding box center [630, 527] width 427 height 55
click at [553, 530] on span "Submit" at bounding box center [536, 540] width 42 height 30
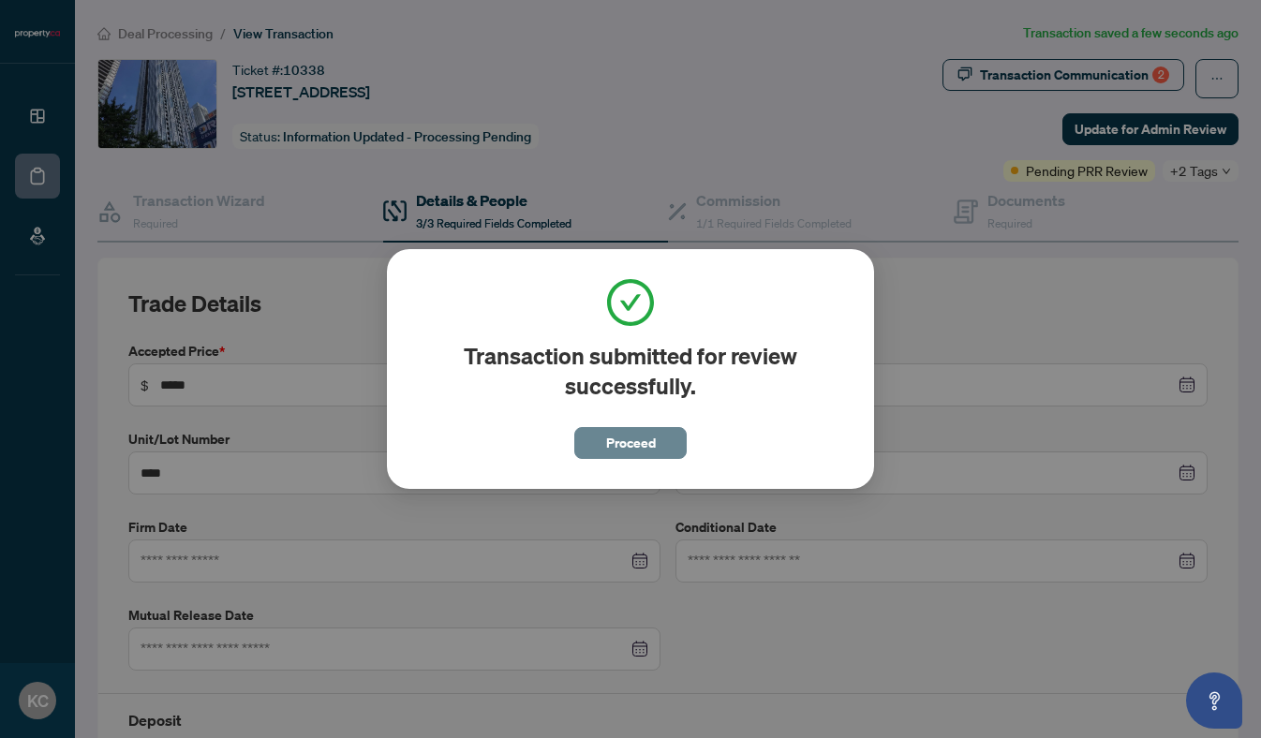
click at [657, 439] on button "Proceed" at bounding box center [630, 443] width 112 height 32
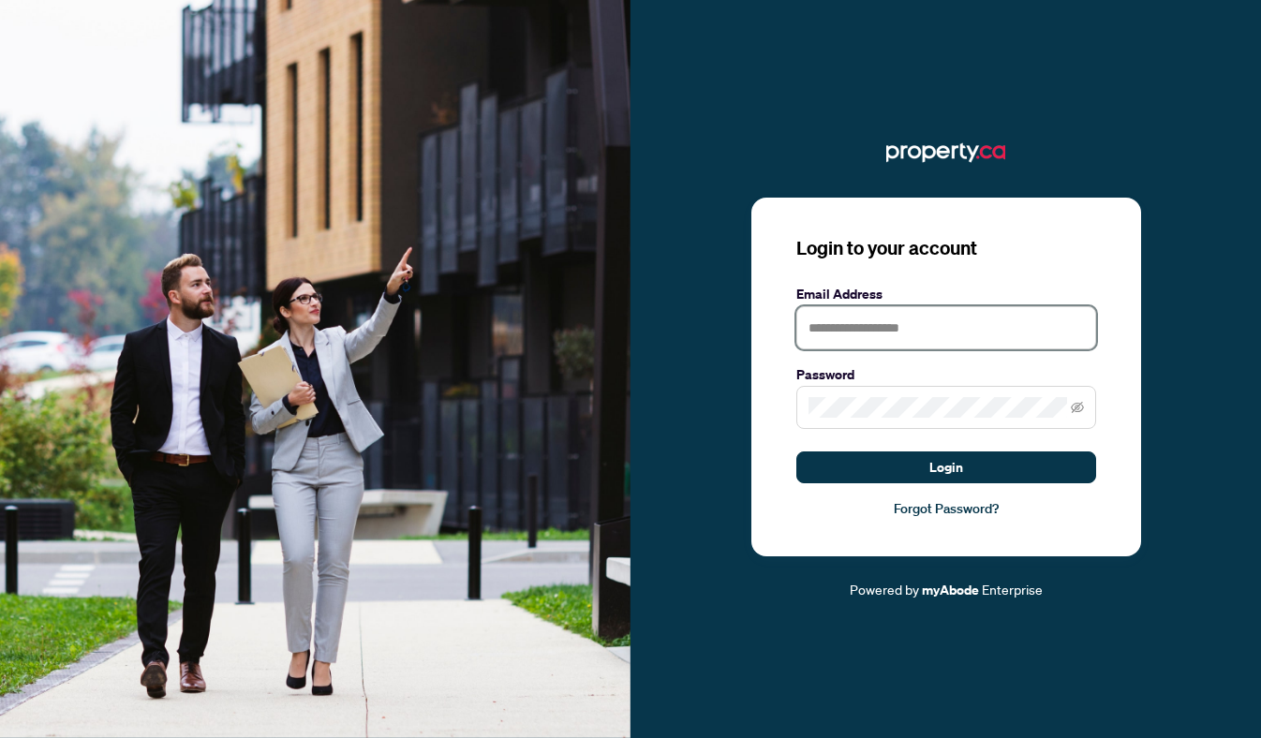
click at [871, 325] on input "text" at bounding box center [947, 327] width 300 height 43
type input "**********"
click at [901, 395] on span at bounding box center [947, 407] width 300 height 43
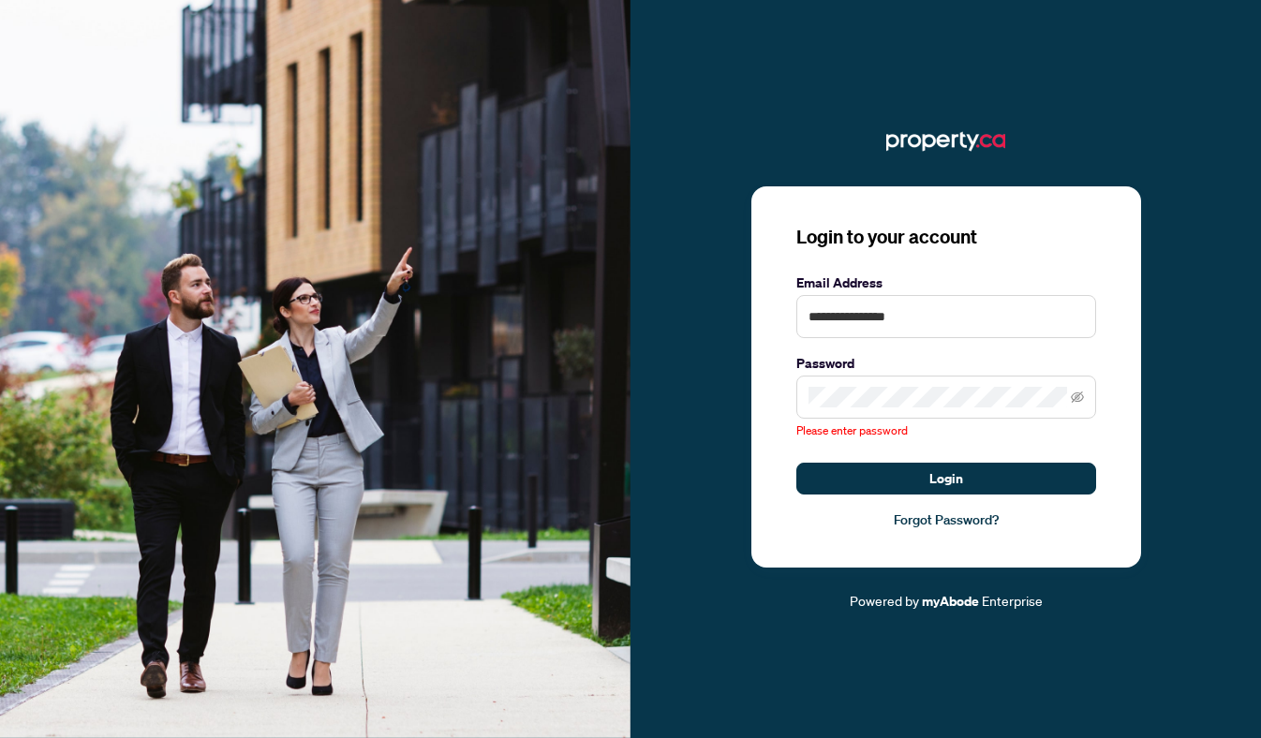
click at [901, 395] on span at bounding box center [947, 397] width 300 height 43
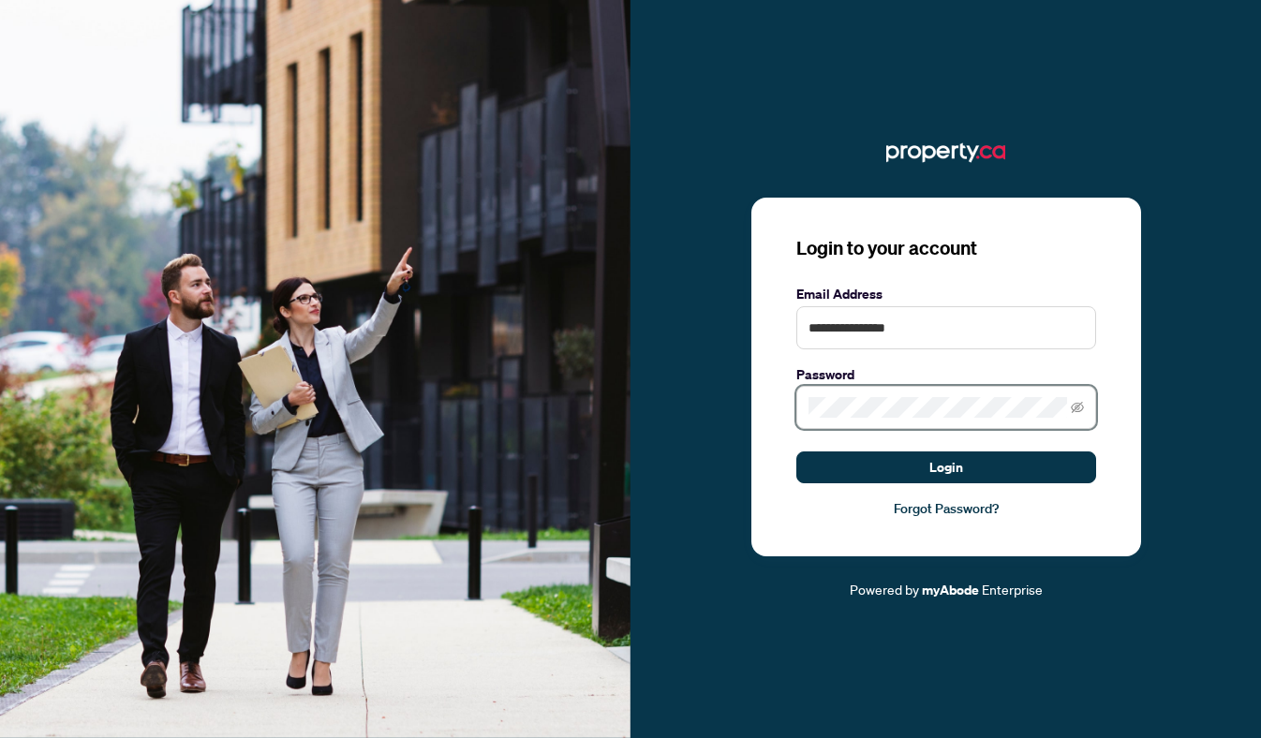
click at [797, 452] on button "Login" at bounding box center [947, 468] width 300 height 32
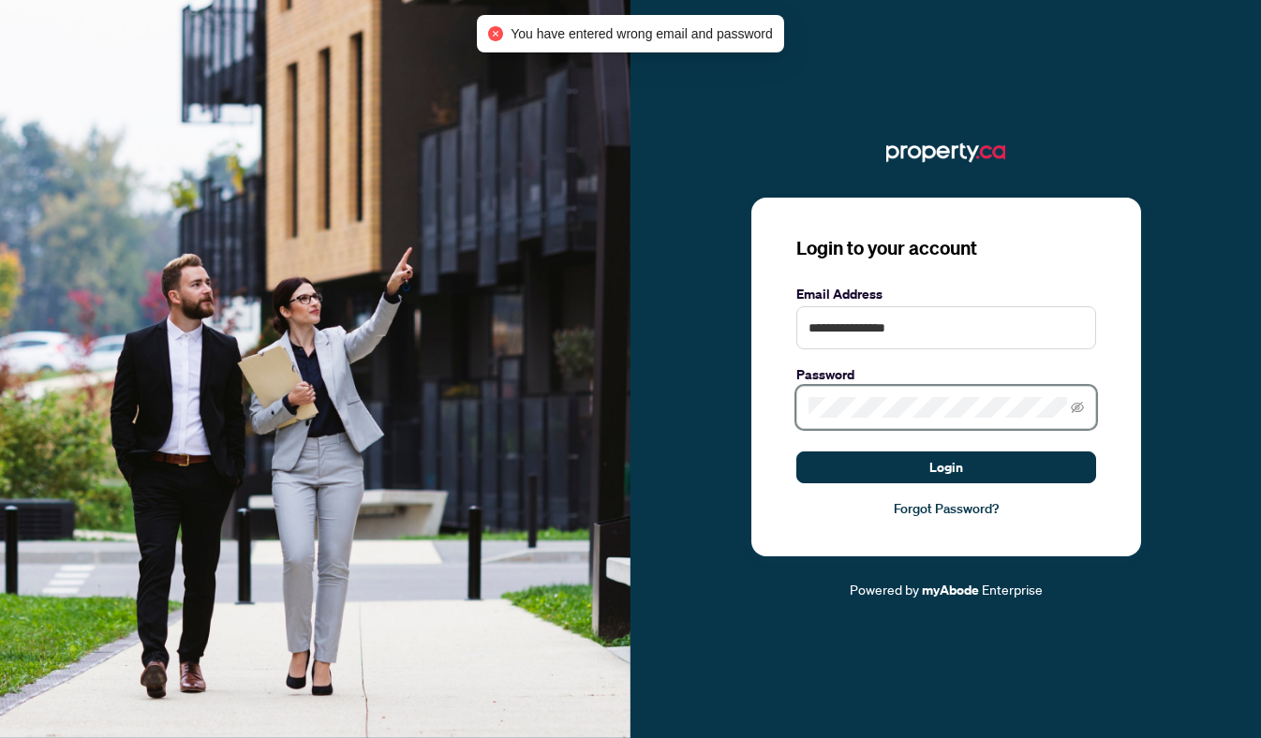
click at [797, 452] on button "Login" at bounding box center [947, 468] width 300 height 32
